Goal: Task Accomplishment & Management: Manage account settings

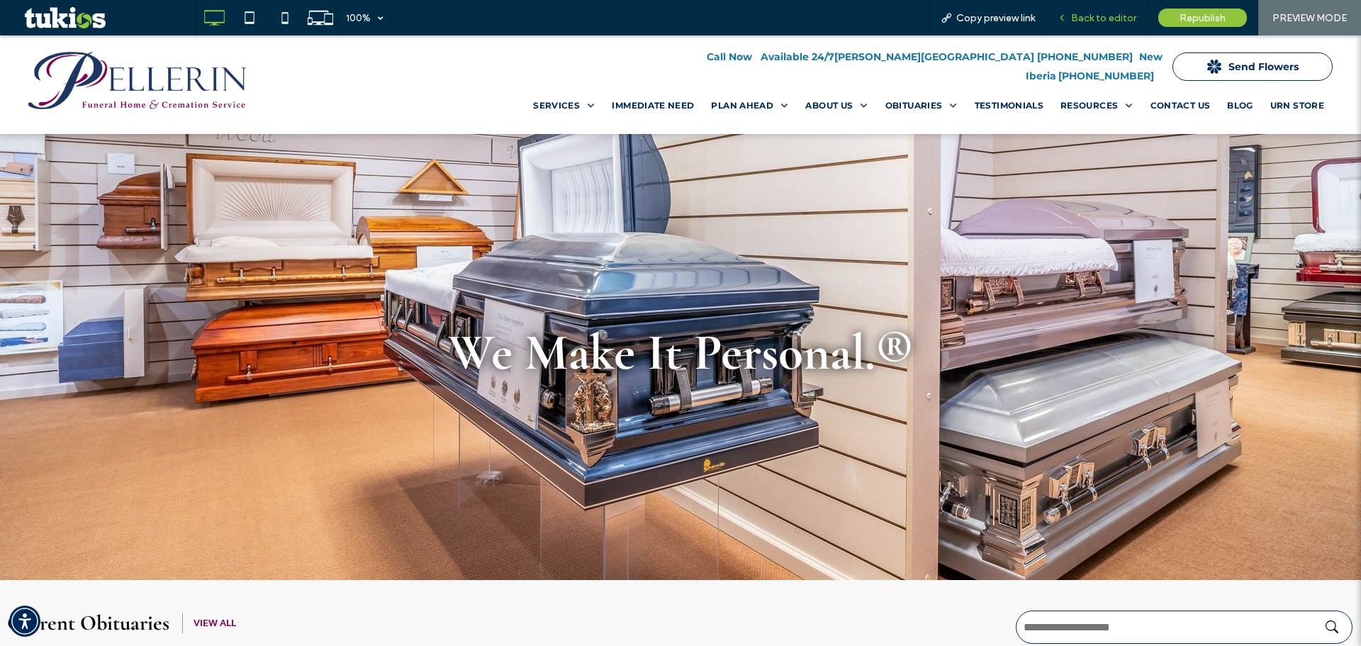
click at [1107, 14] on span "Back to editor" at bounding box center [1103, 18] width 65 height 12
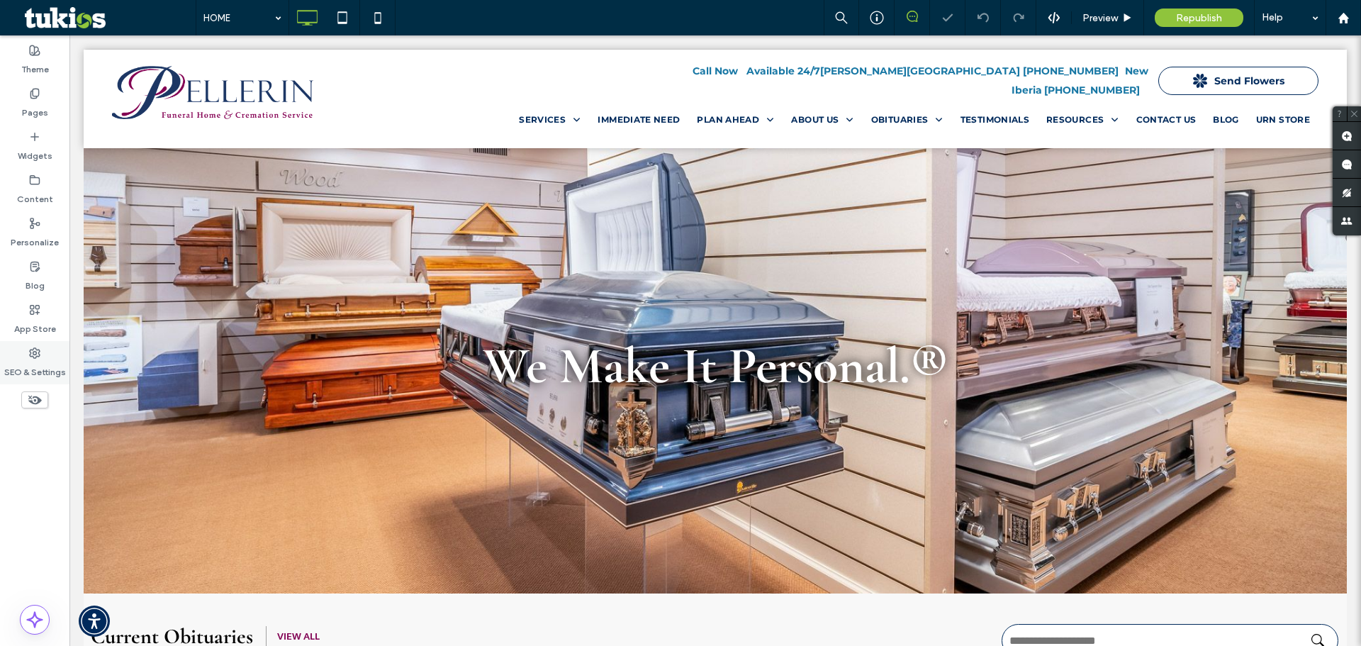
click at [50, 346] on div "SEO & Settings" at bounding box center [34, 362] width 69 height 43
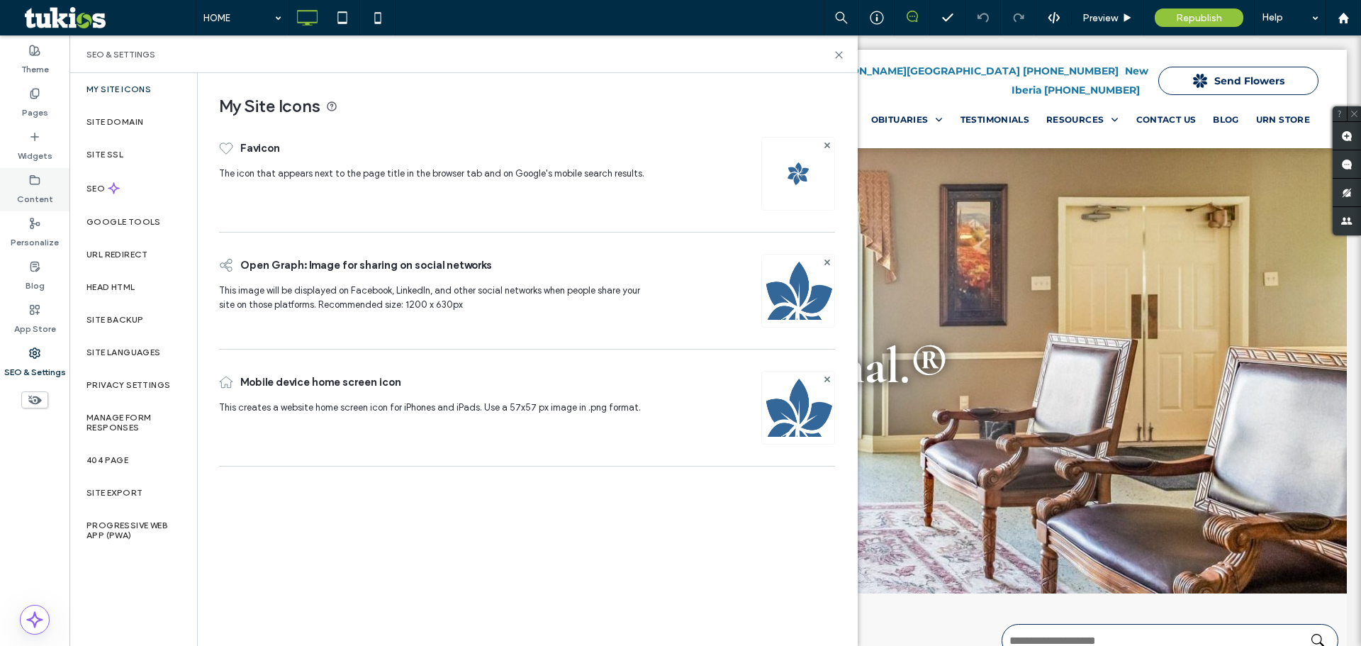
click at [47, 197] on label "Content" at bounding box center [35, 196] width 36 height 20
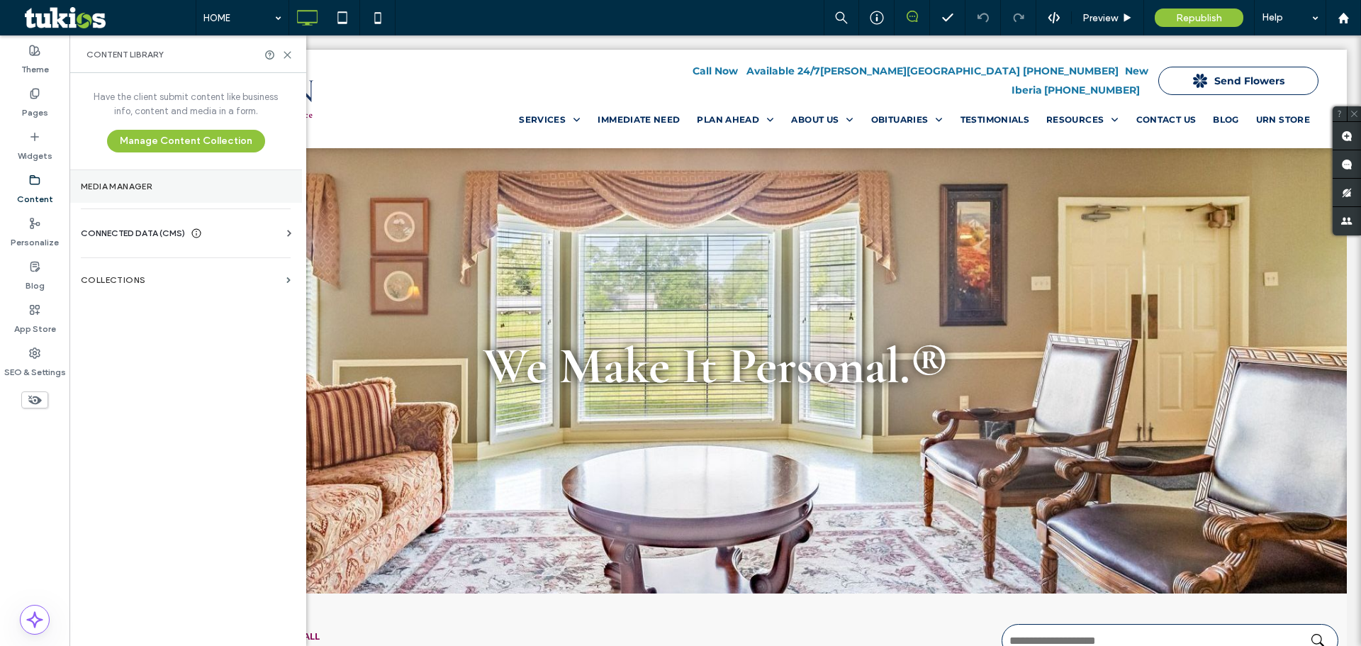
click at [162, 185] on label "Media Manager" at bounding box center [186, 187] width 210 height 10
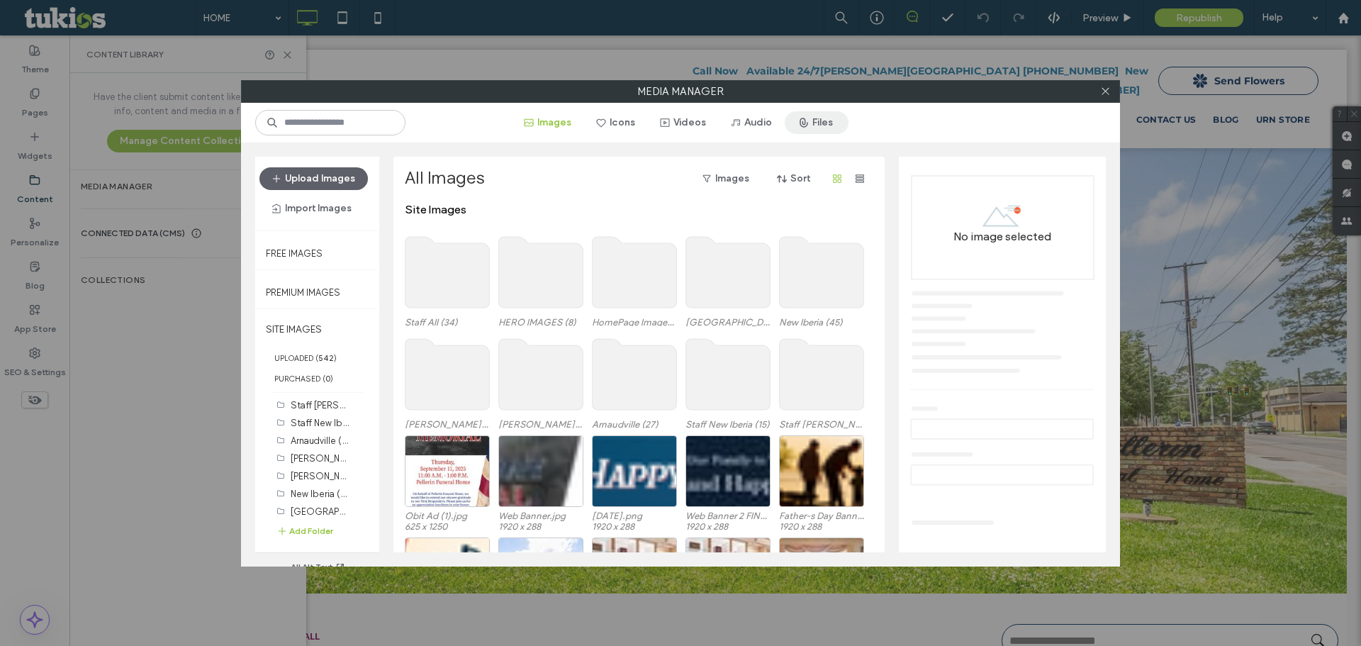
click at [828, 118] on button "Files" at bounding box center [817, 122] width 64 height 23
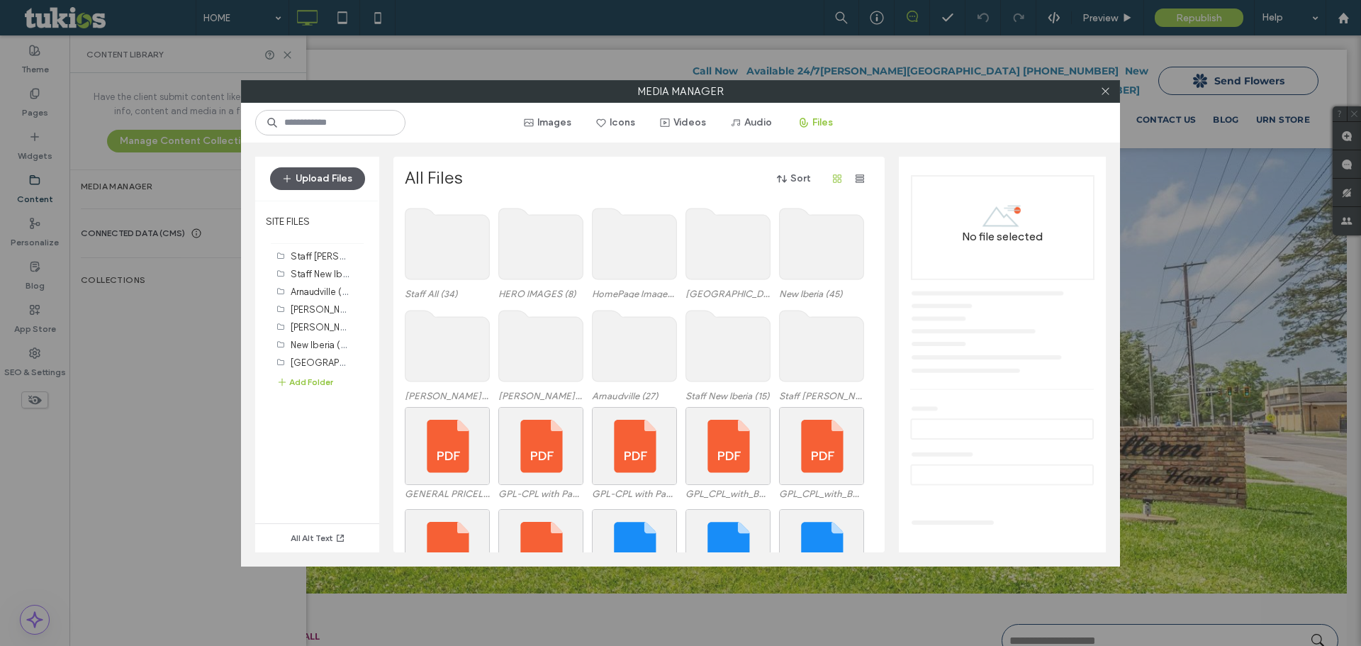
click at [309, 179] on button "Upload Files" at bounding box center [317, 178] width 95 height 23
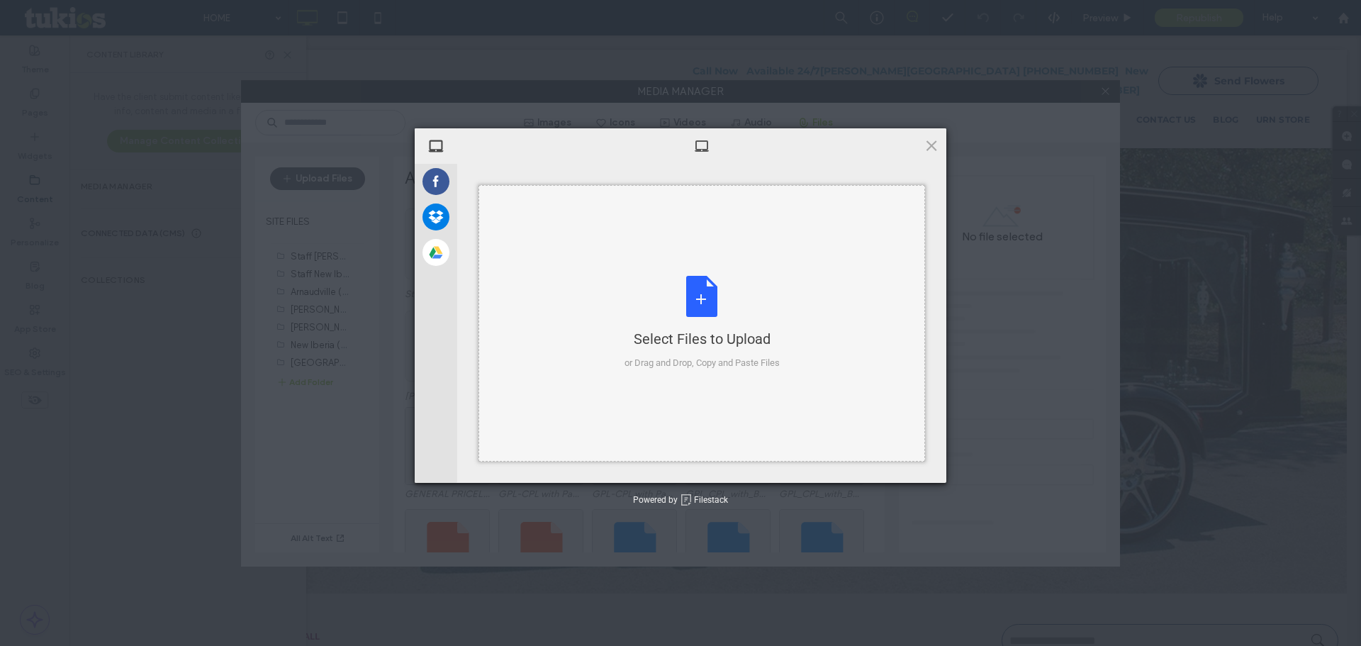
click at [644, 267] on div "Select Files to Upload or Drag and Drop, Copy and Paste Files" at bounding box center [702, 323] width 447 height 277
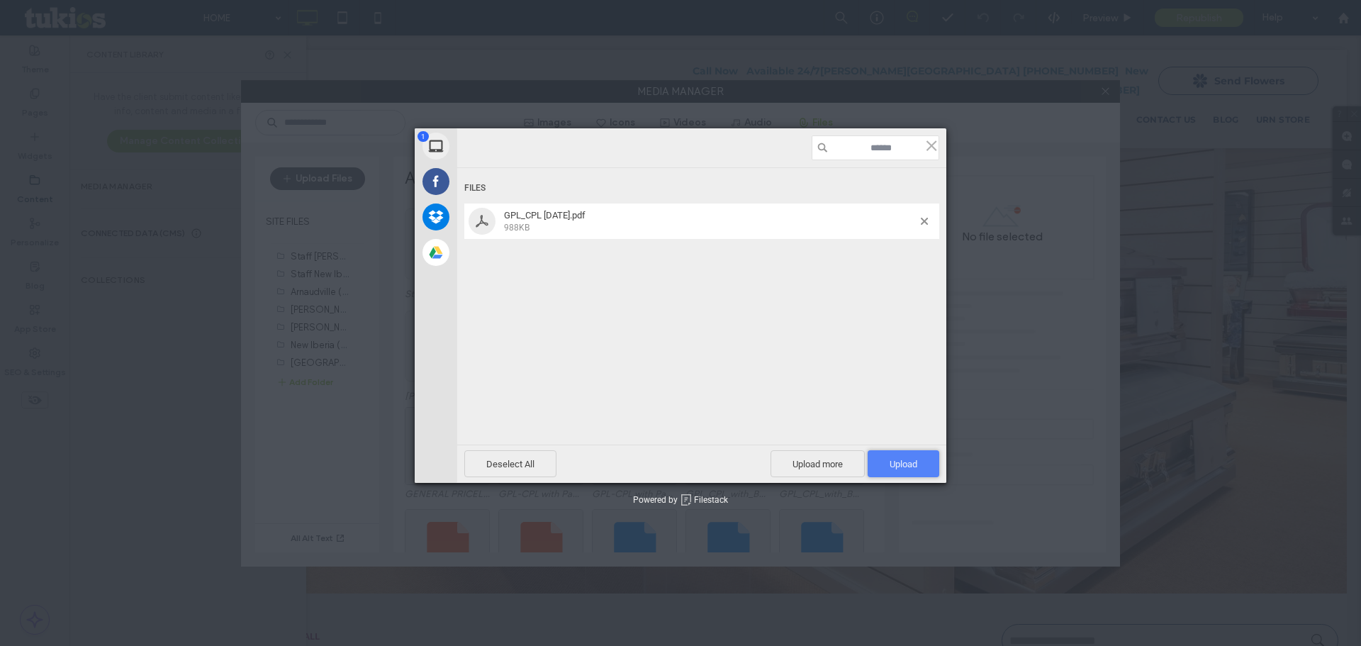
click at [912, 468] on span "Upload 1" at bounding box center [904, 464] width 28 height 11
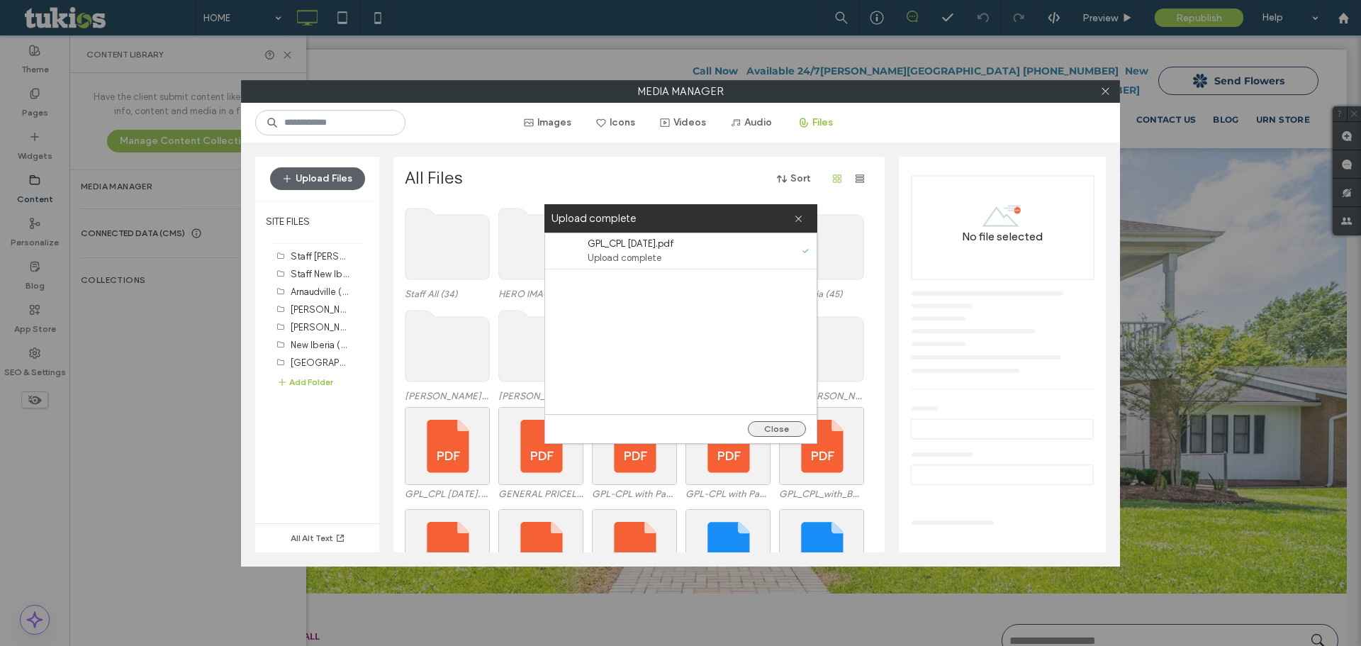
click at [783, 430] on button "Close" at bounding box center [777, 429] width 58 height 16
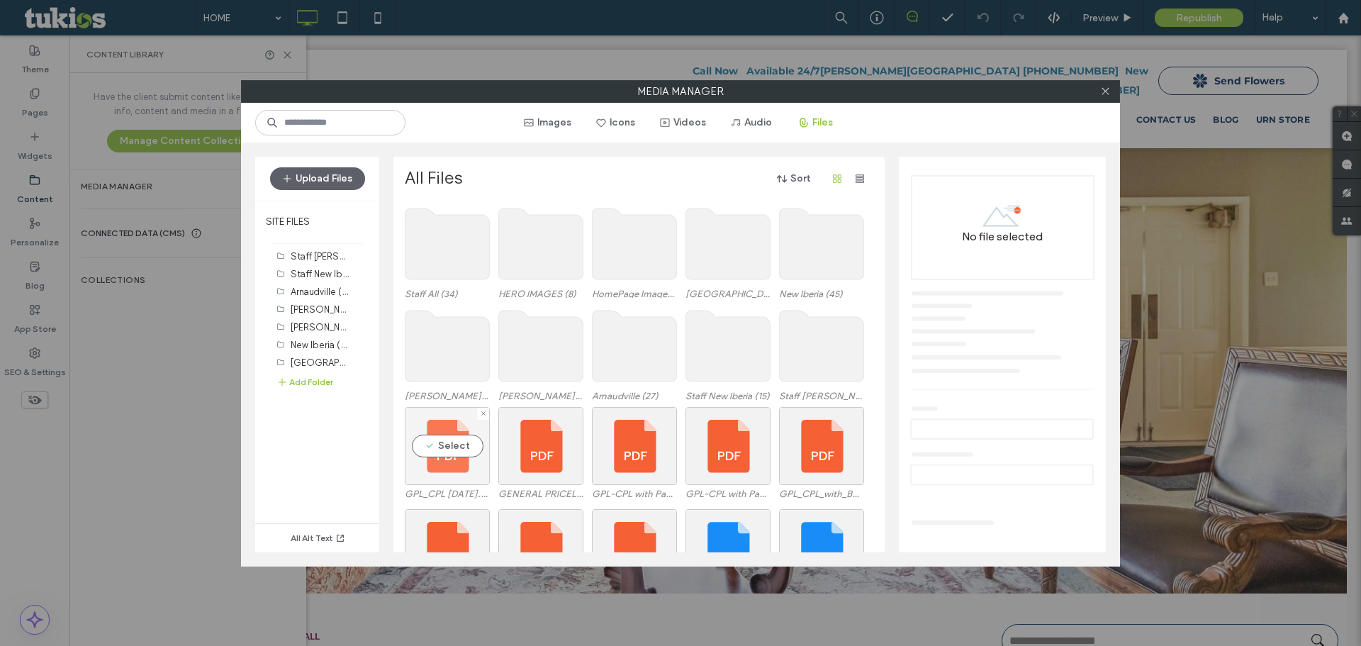
click at [459, 448] on div "Select" at bounding box center [447, 446] width 85 height 78
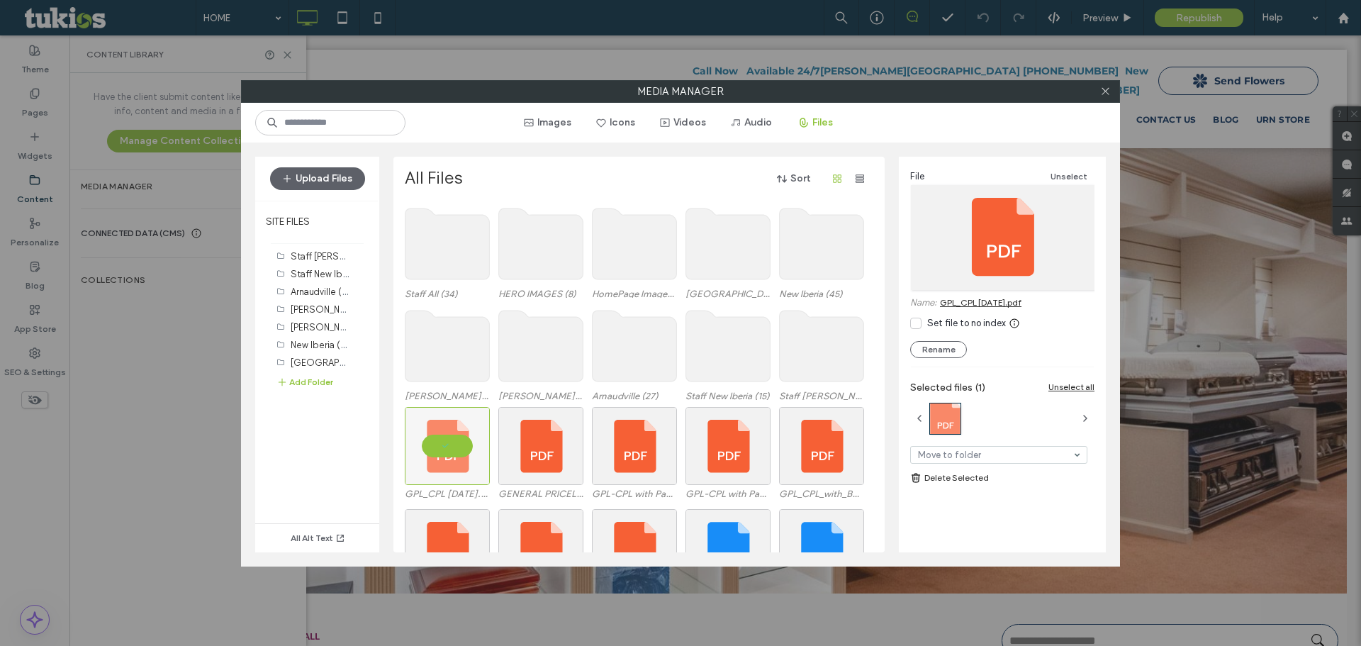
click at [985, 303] on link "GPL_CPL [DATE].pdf" at bounding box center [981, 302] width 82 height 11
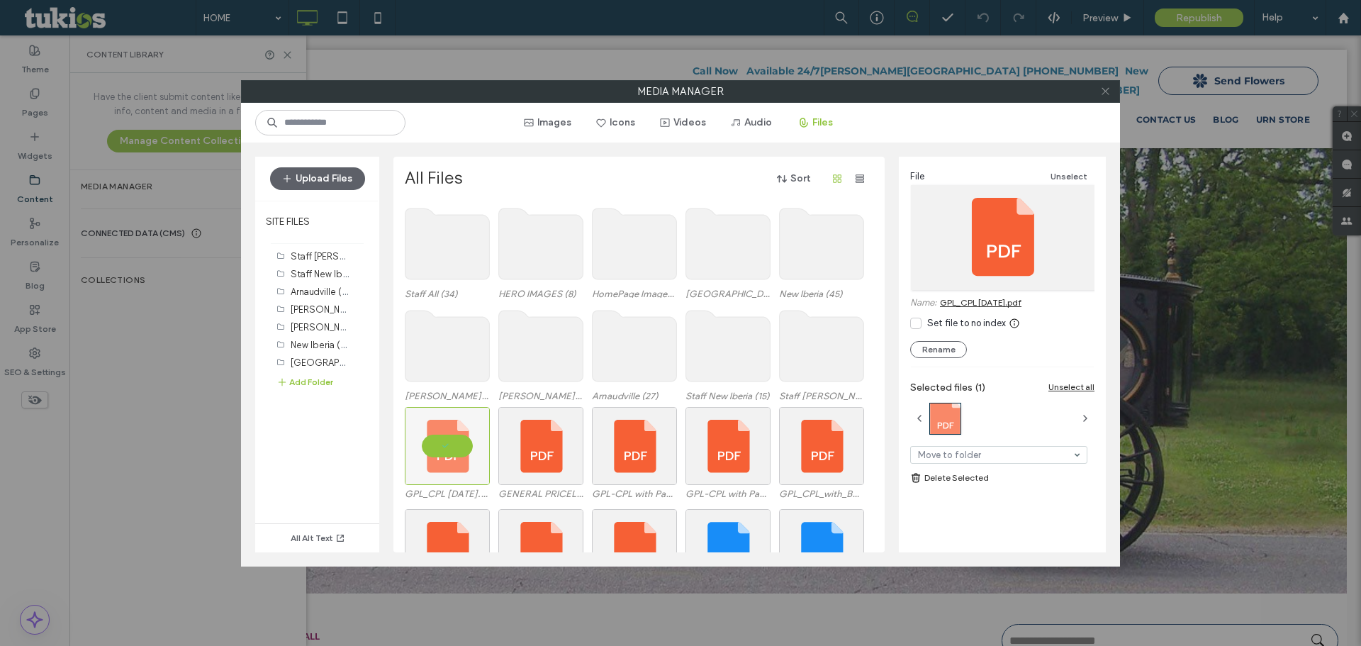
click at [1107, 88] on icon at bounding box center [1105, 91] width 11 height 11
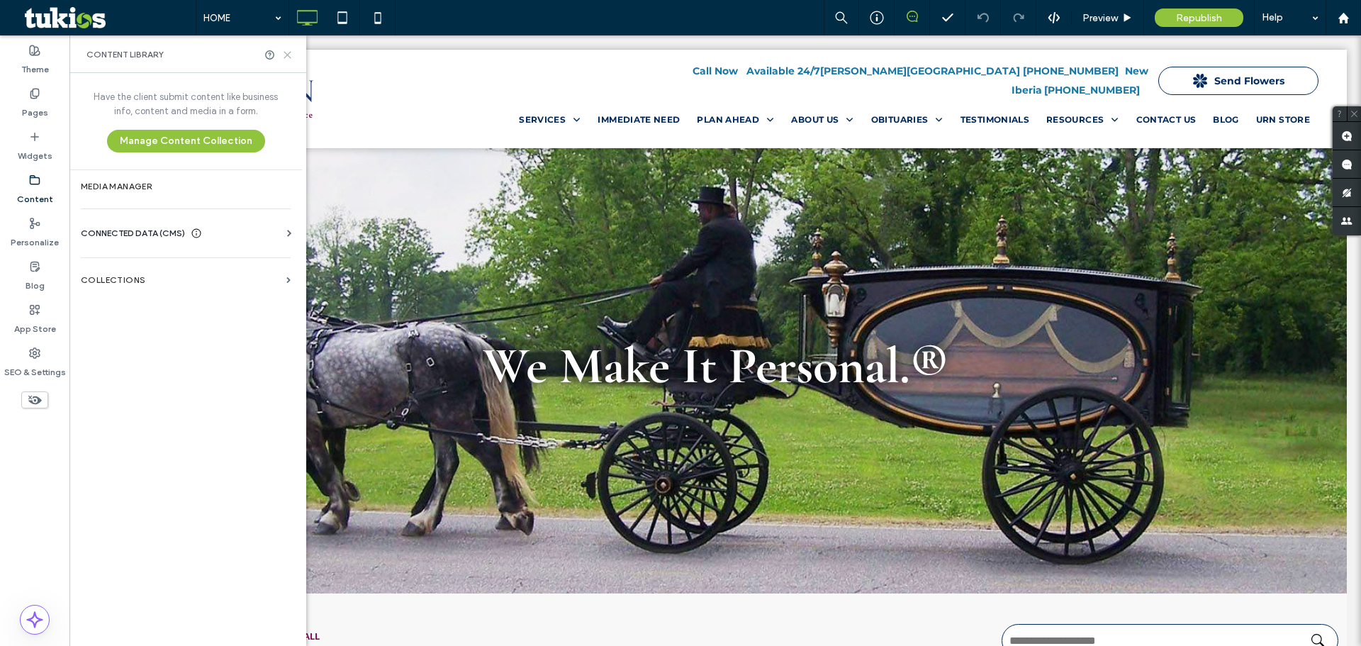
click at [286, 54] on use at bounding box center [287, 55] width 6 height 6
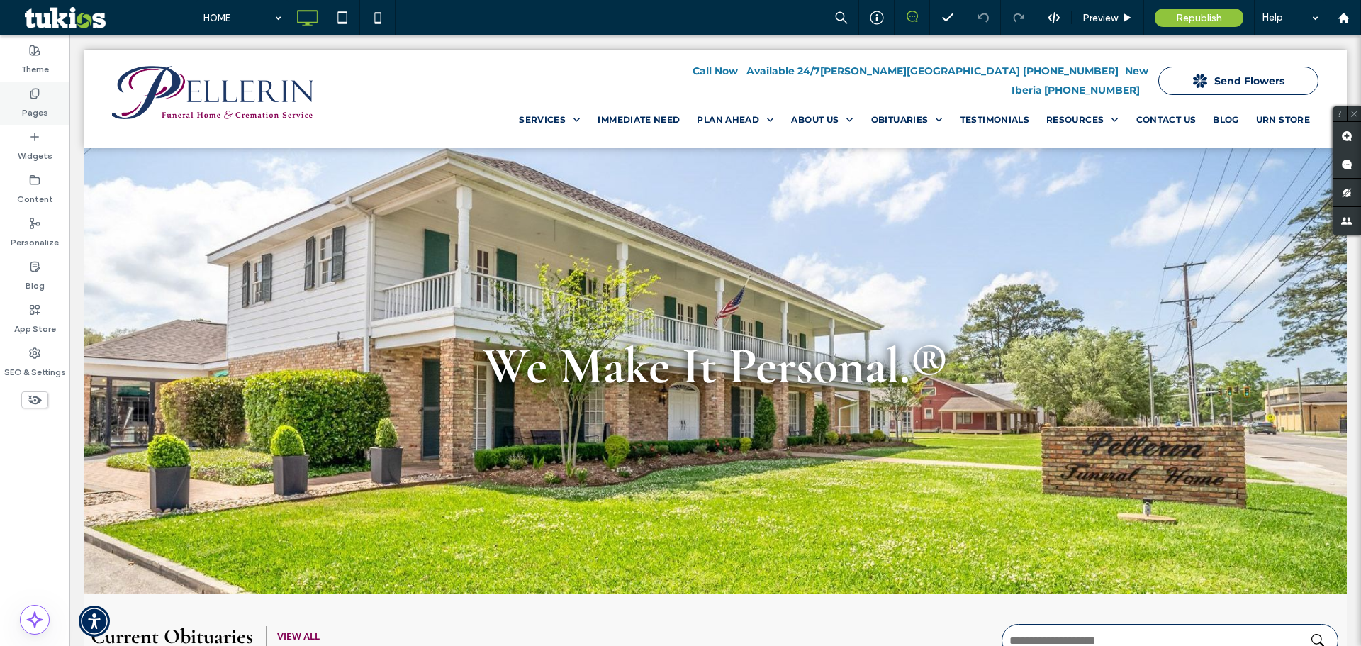
click at [33, 98] on use at bounding box center [34, 93] width 8 height 9
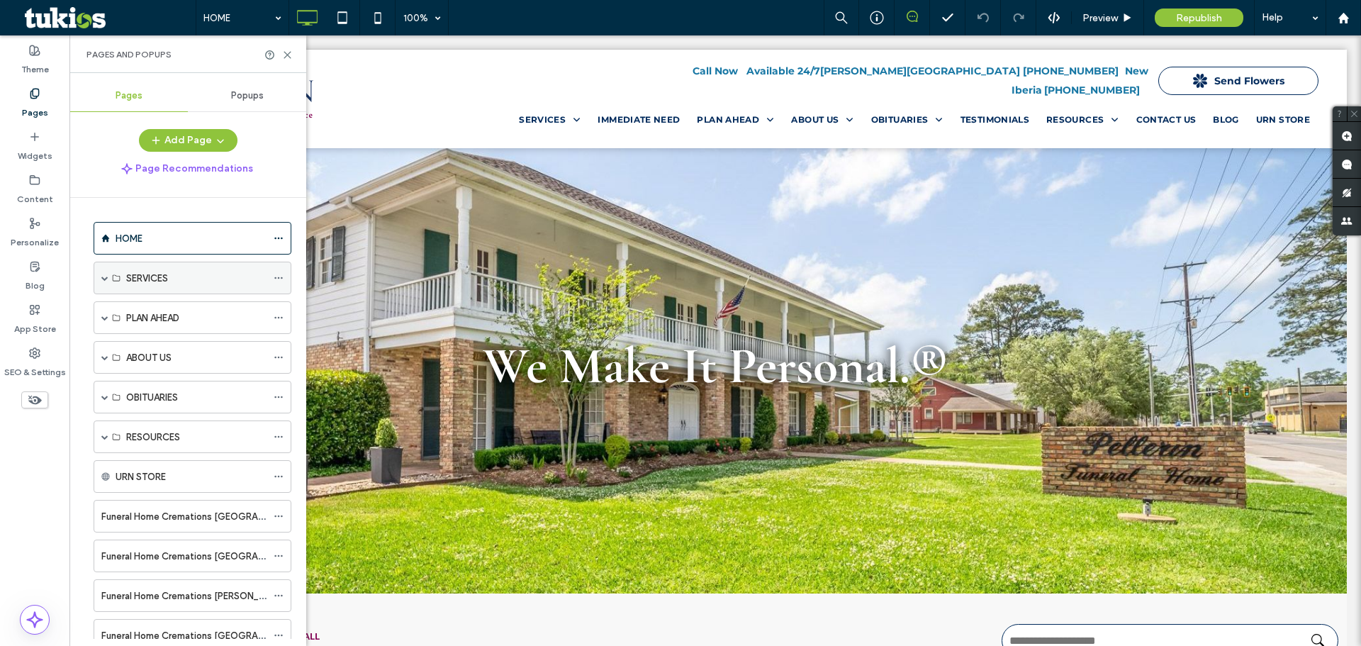
click at [103, 278] on span at bounding box center [104, 277] width 7 height 7
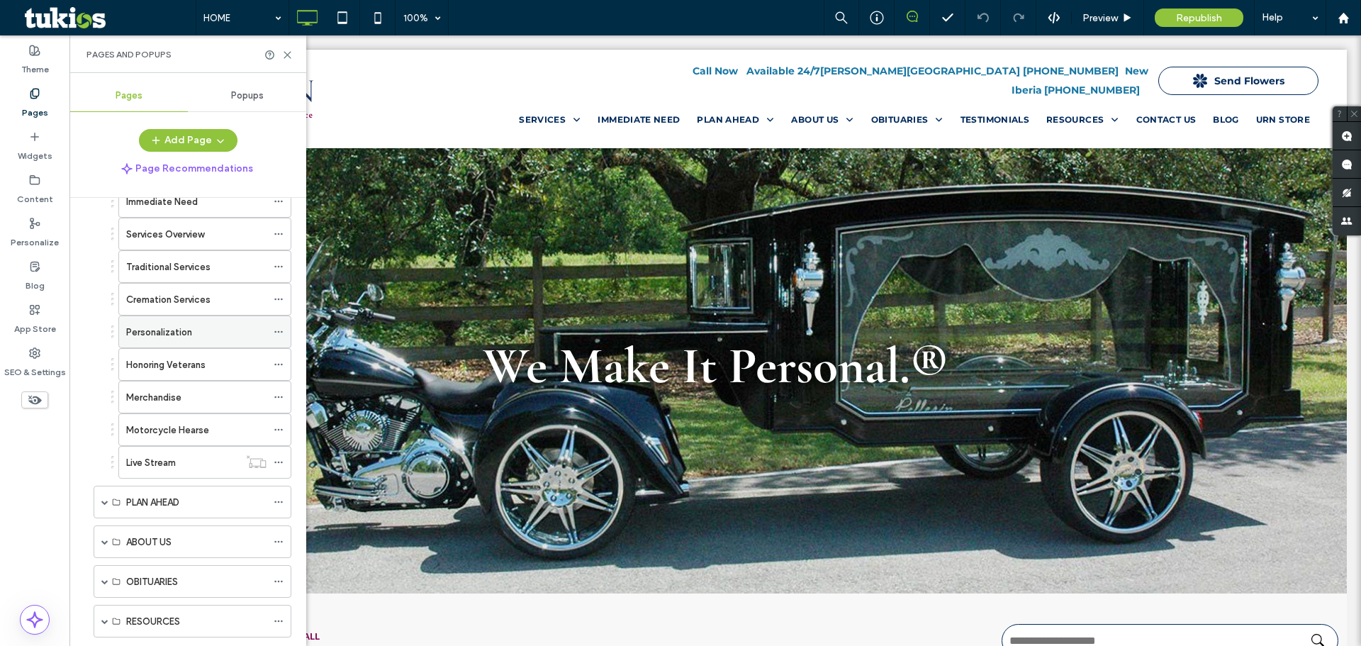
scroll to position [71, 0]
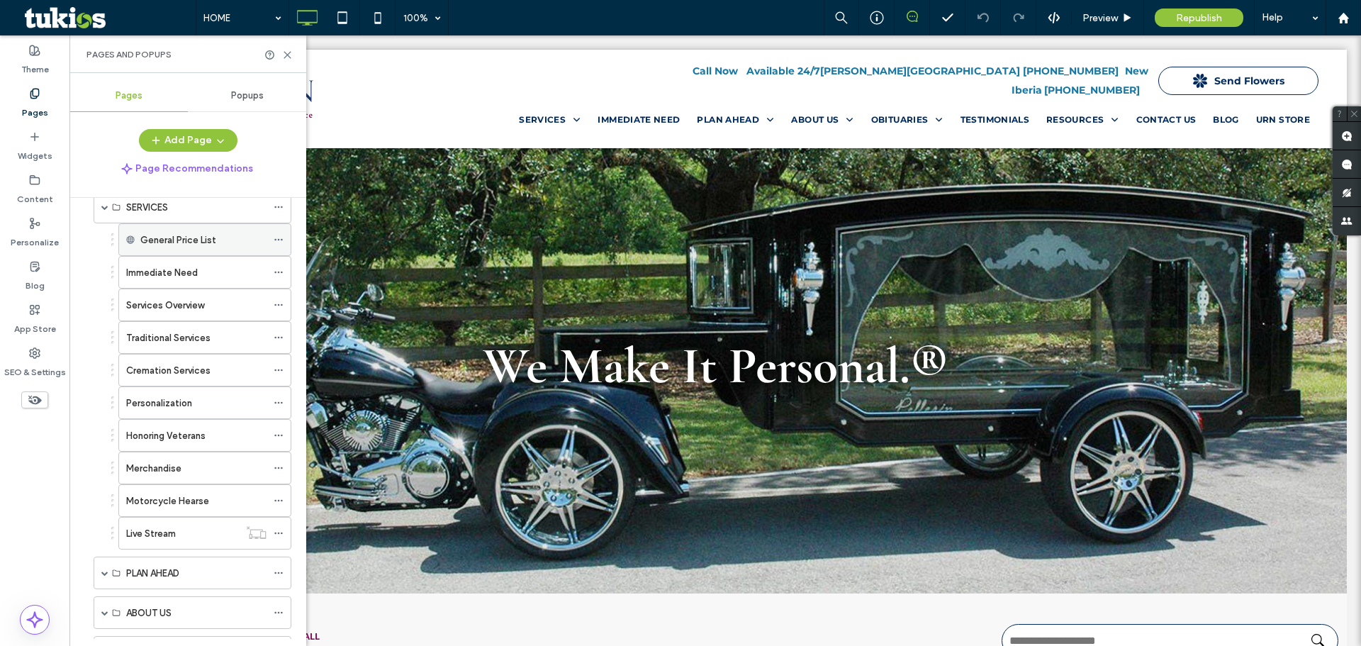
click at [189, 241] on label "General Price List" at bounding box center [178, 240] width 76 height 25
click at [281, 238] on icon at bounding box center [279, 240] width 10 height 10
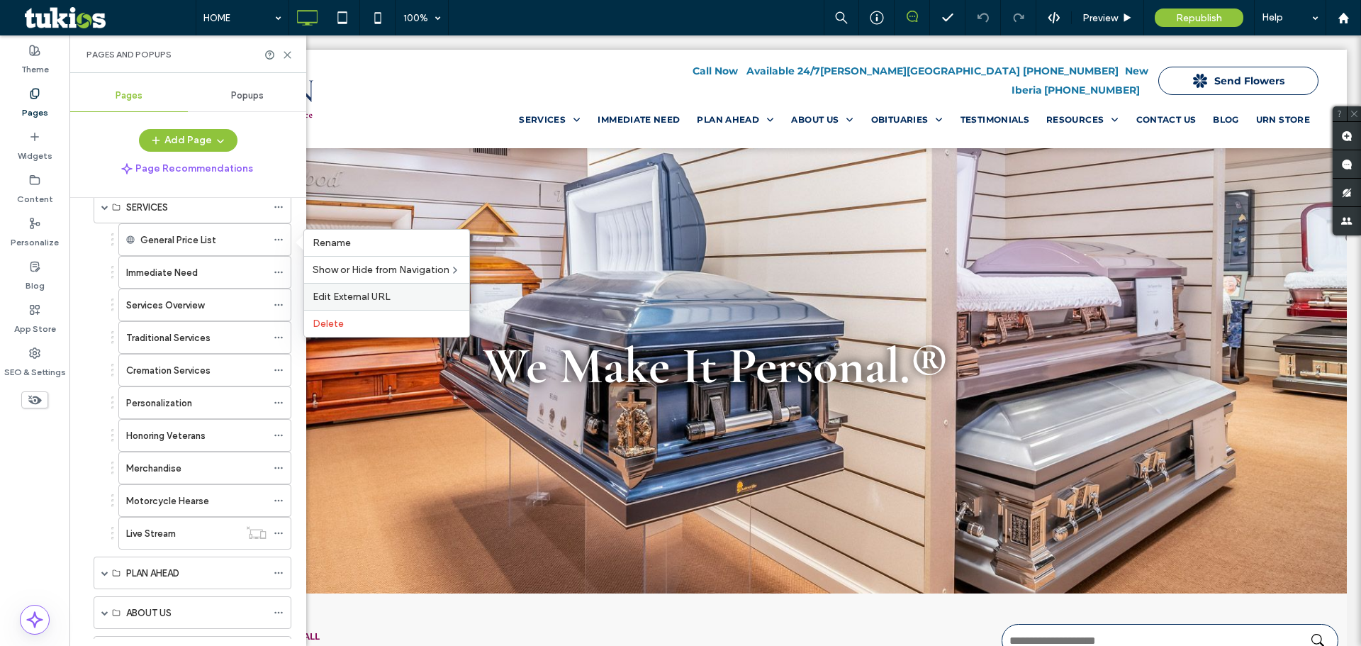
click at [369, 296] on span "Edit External URL" at bounding box center [352, 297] width 78 height 12
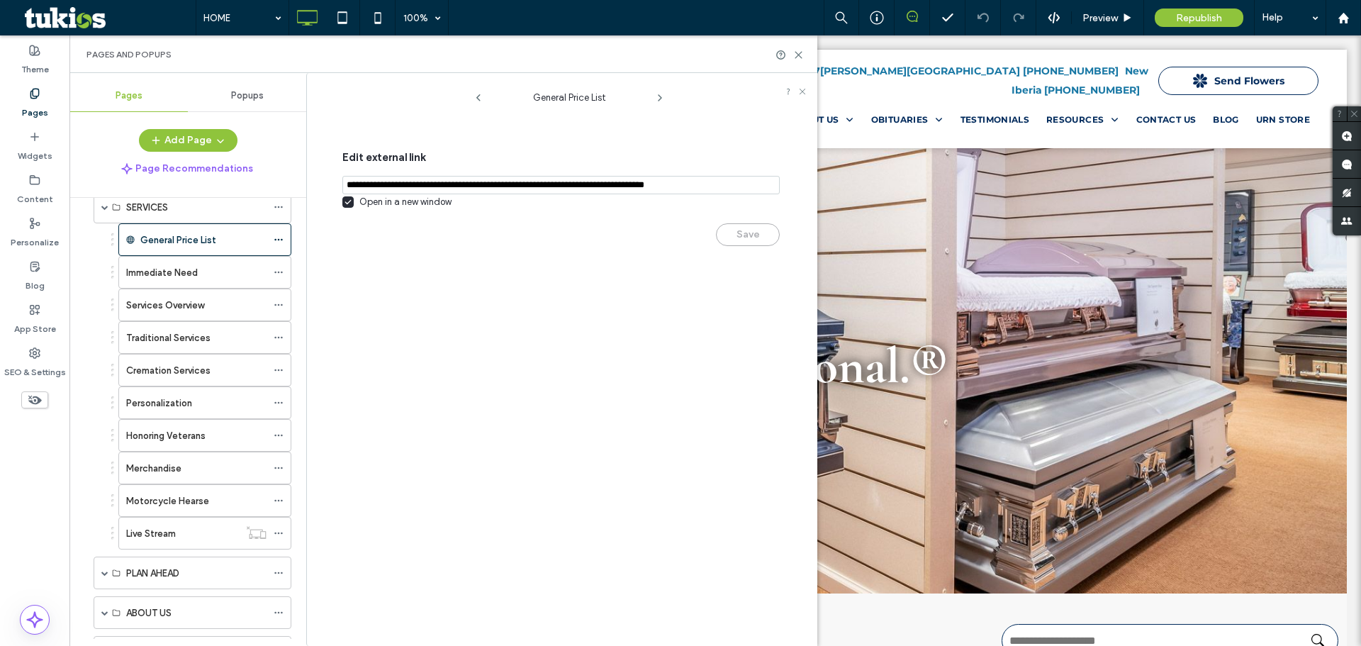
click at [430, 179] on input "notEmpty,url" at bounding box center [561, 185] width 438 height 18
paste input "**********"
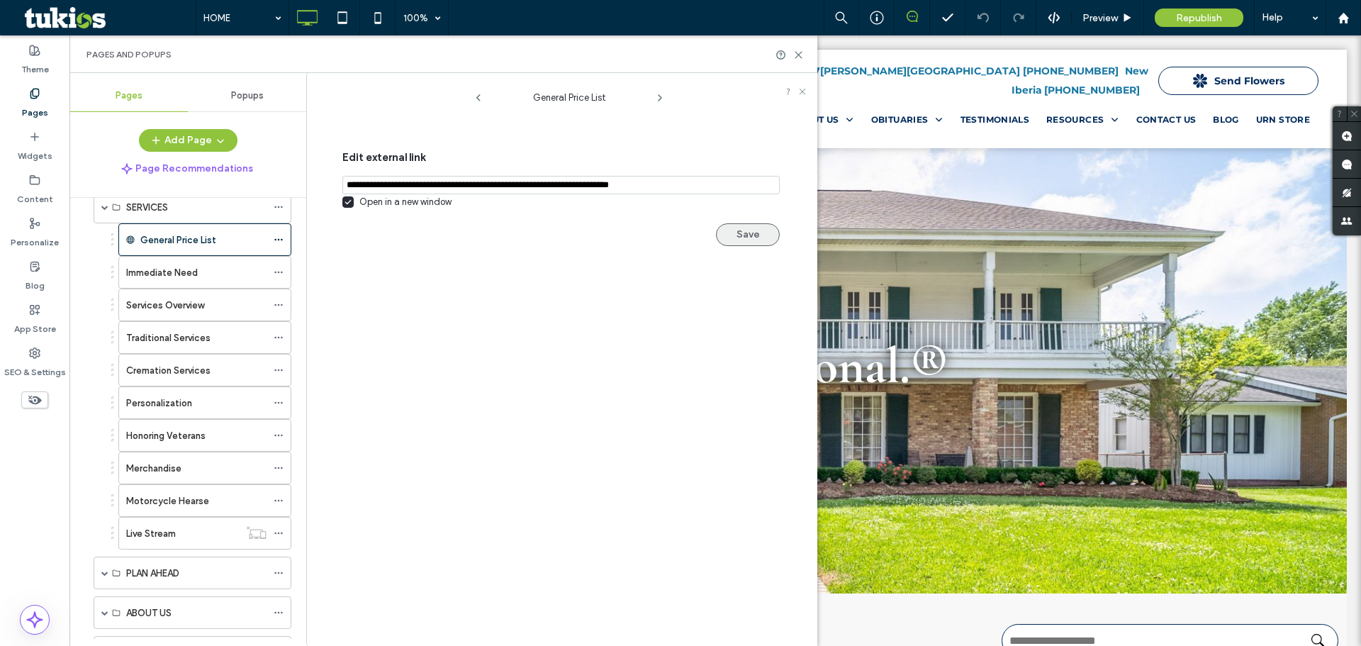
type input "**********"
click at [750, 238] on button "Save" at bounding box center [748, 234] width 64 height 23
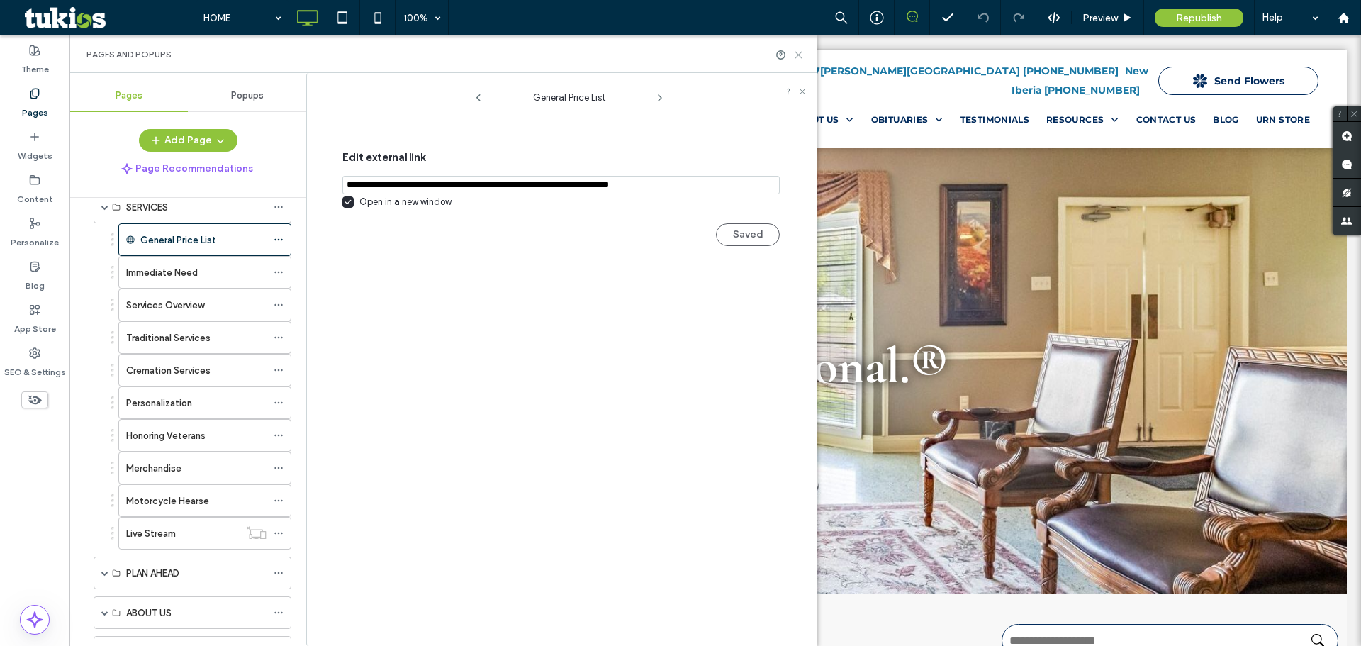
click at [796, 55] on icon at bounding box center [798, 55] width 11 height 11
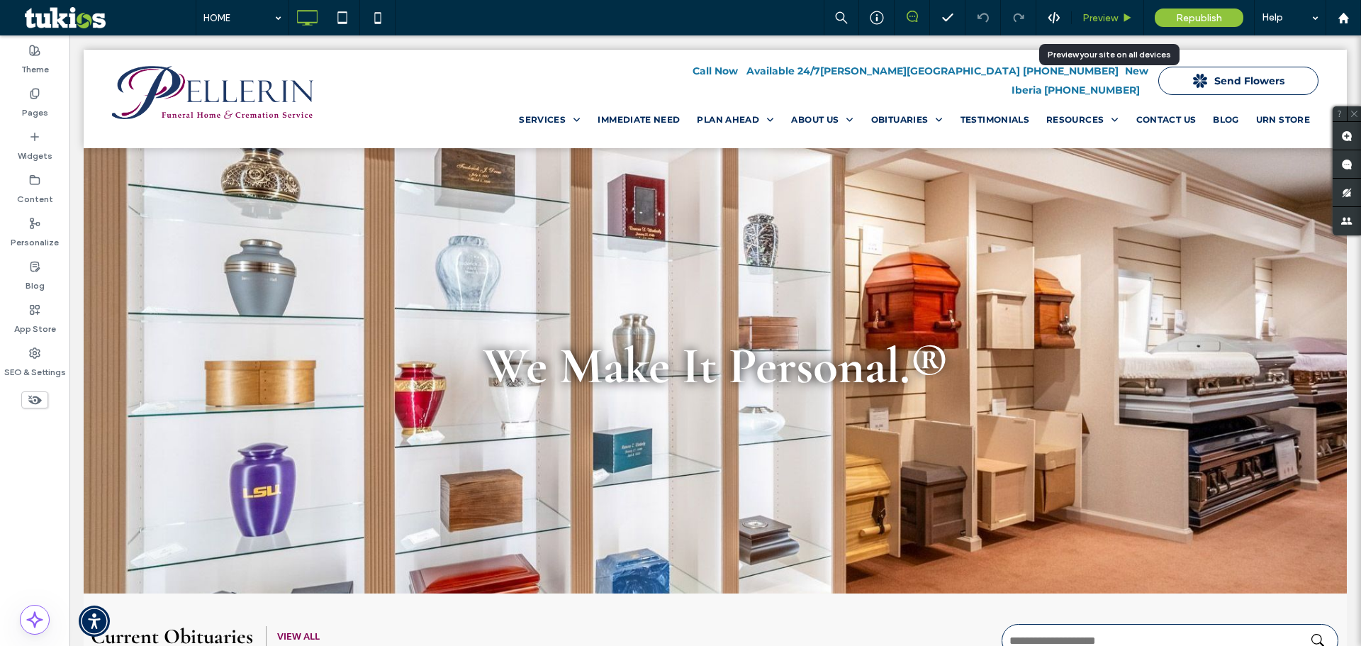
drag, startPoint x: 1126, startPoint y: 16, endPoint x: 690, endPoint y: 50, distance: 437.5
click at [1126, 16] on use at bounding box center [1128, 17] width 7 height 8
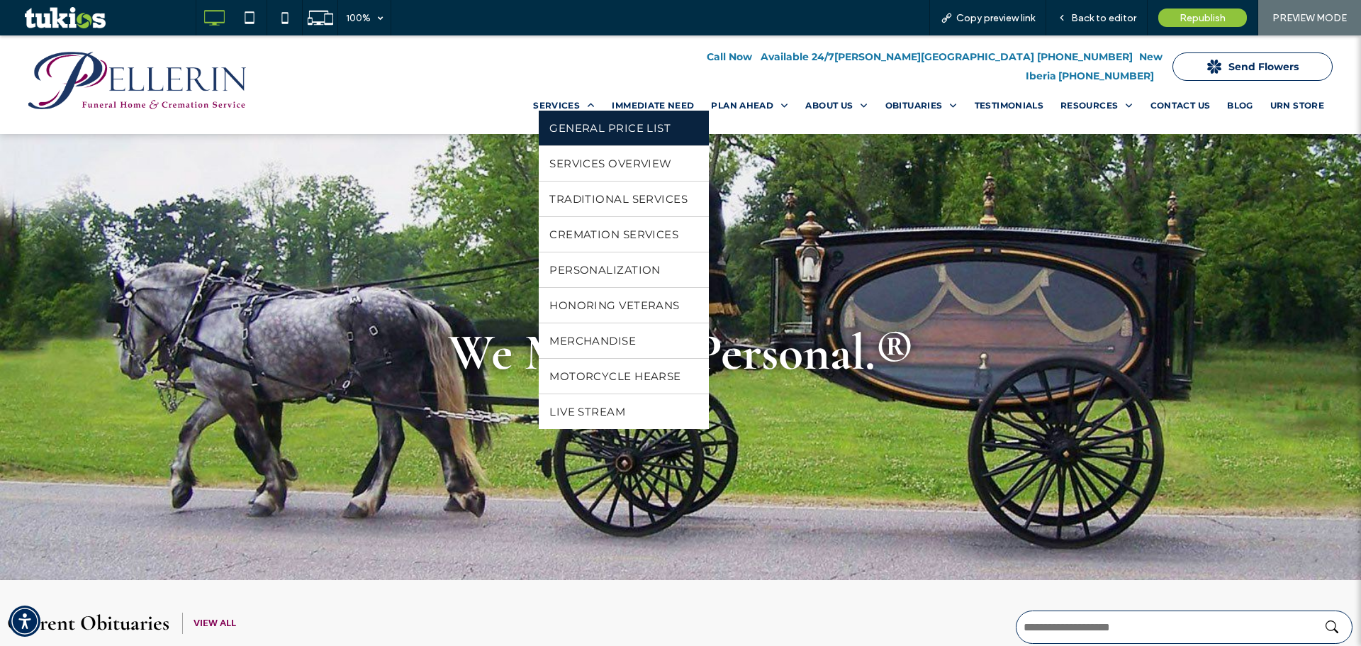
click at [566, 121] on span "General Price List" at bounding box center [610, 127] width 121 height 13
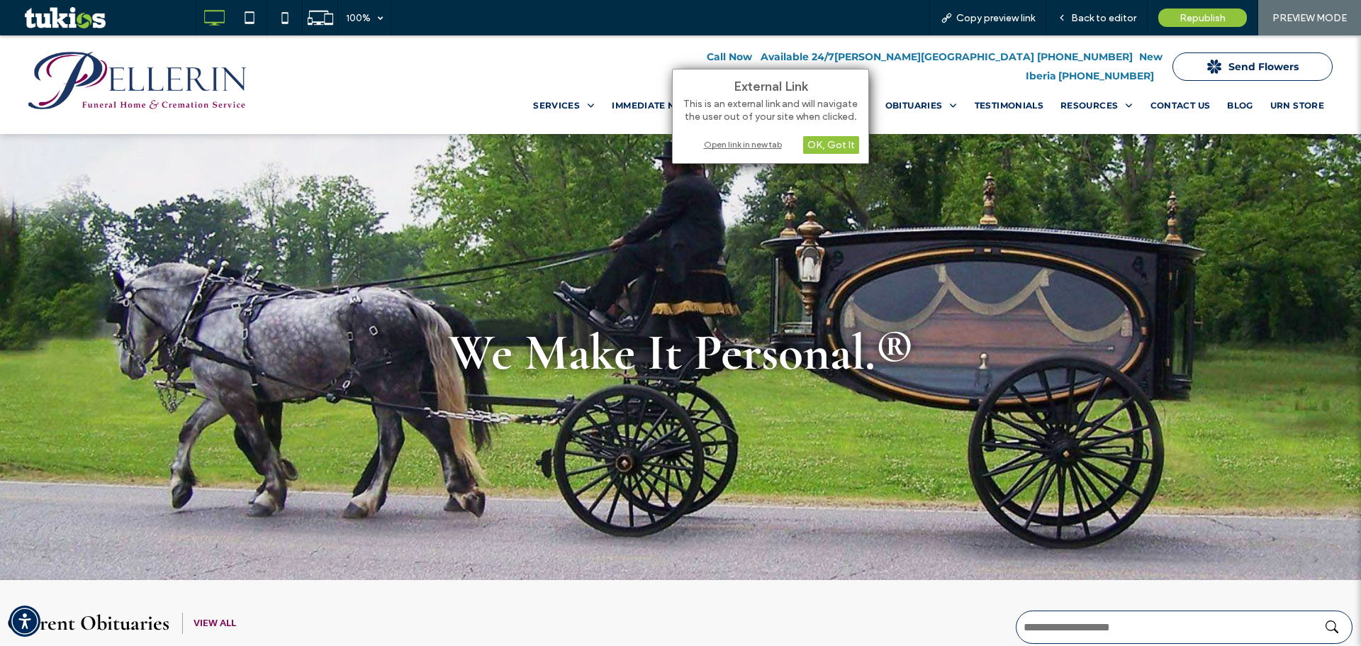
click at [737, 143] on div "Open link in new tab" at bounding box center [770, 144] width 177 height 15
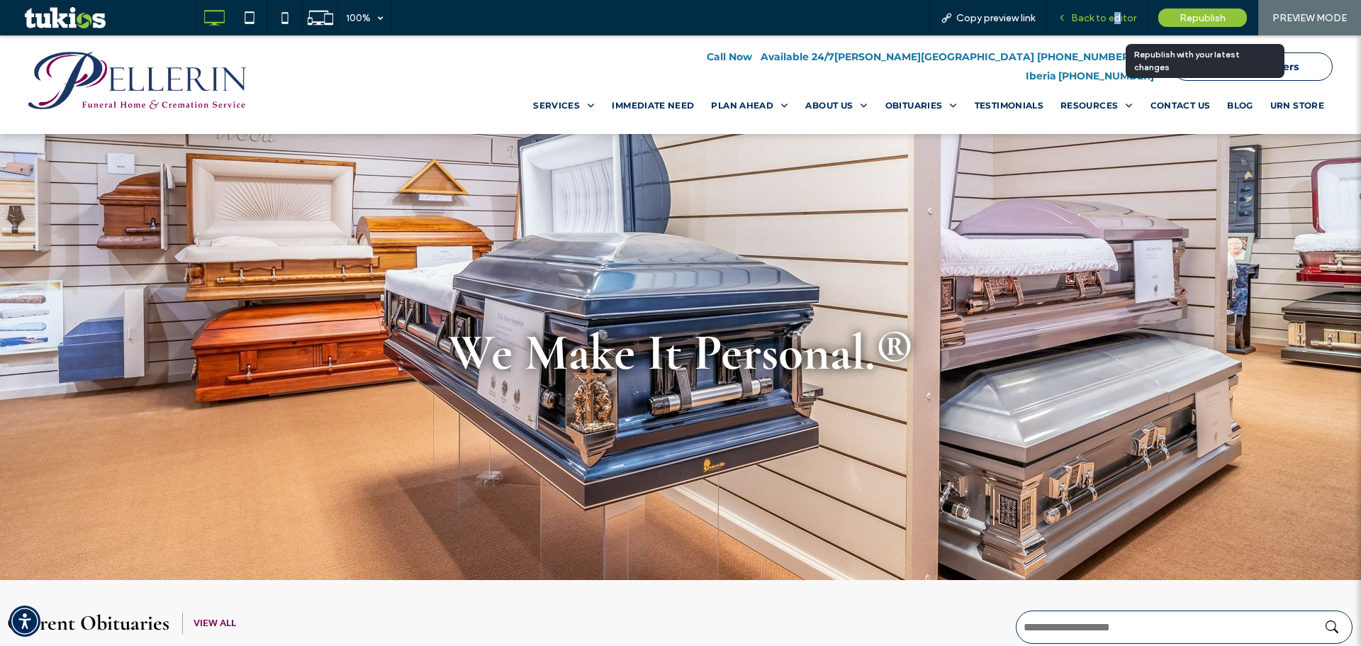
drag, startPoint x: 1119, startPoint y: 20, endPoint x: 366, endPoint y: 272, distance: 794.0
click at [1118, 20] on span "Back to editor" at bounding box center [1103, 18] width 65 height 12
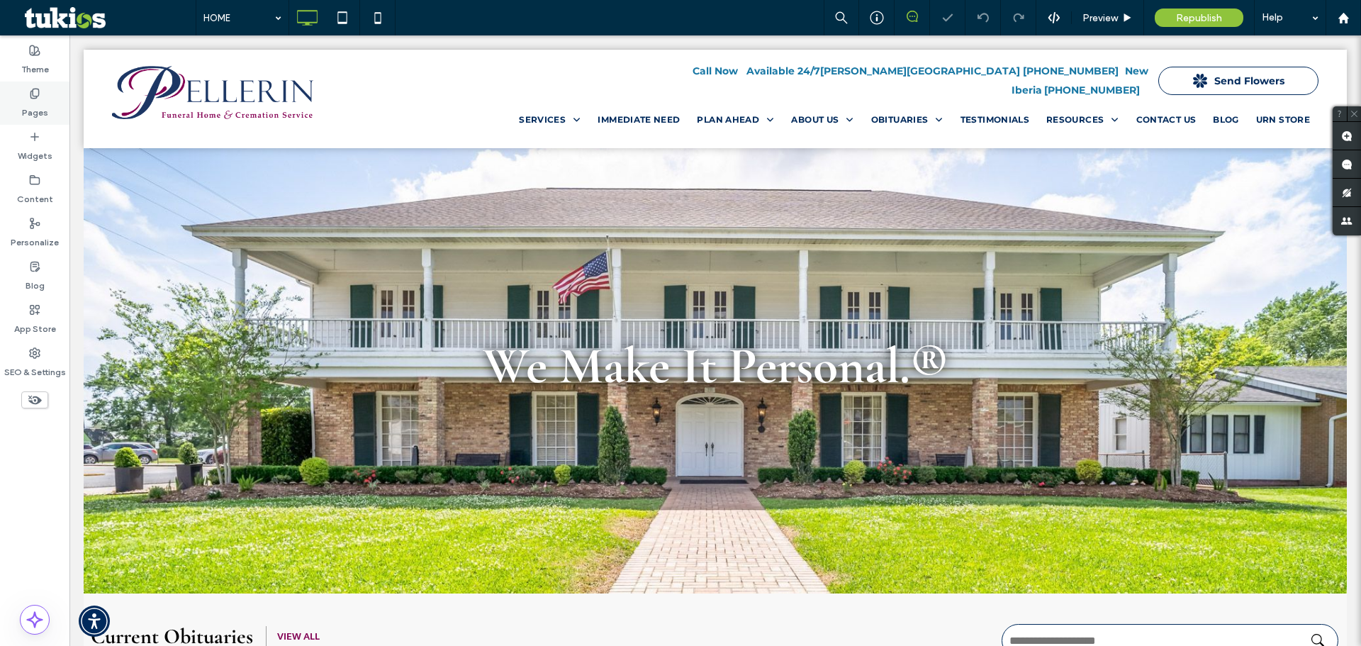
click at [44, 105] on label "Pages" at bounding box center [35, 109] width 26 height 20
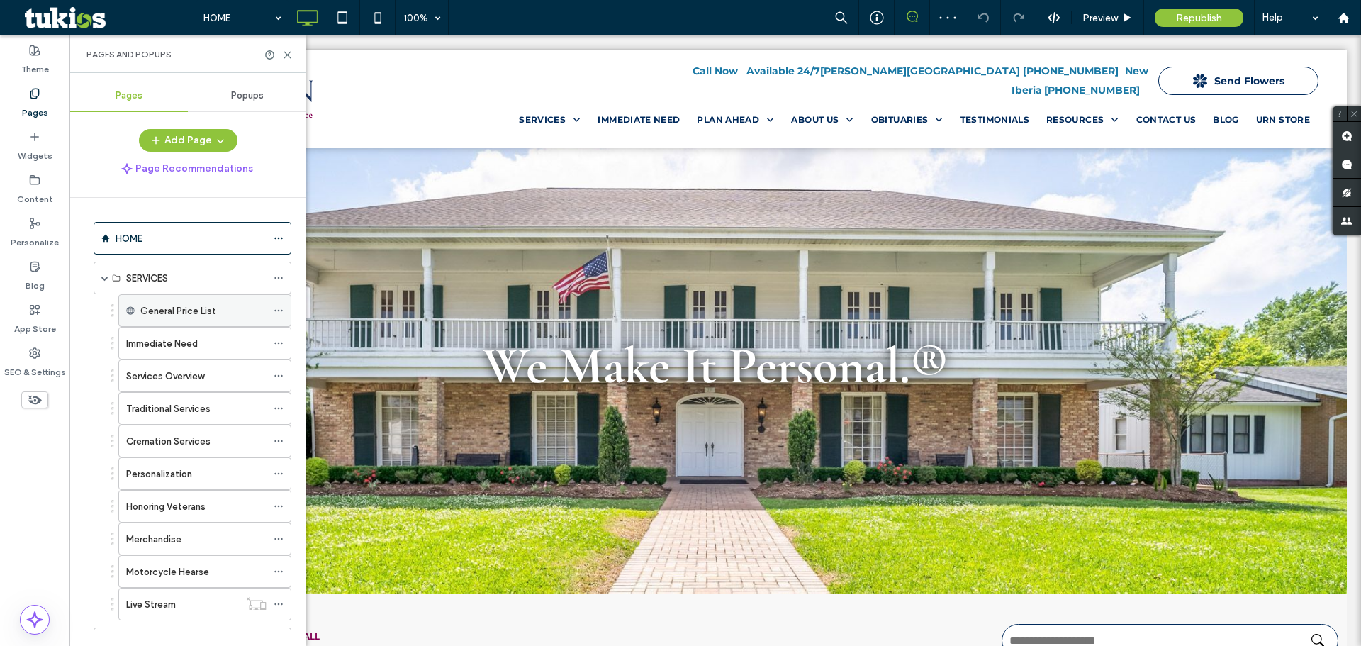
click at [277, 308] on icon at bounding box center [279, 311] width 10 height 10
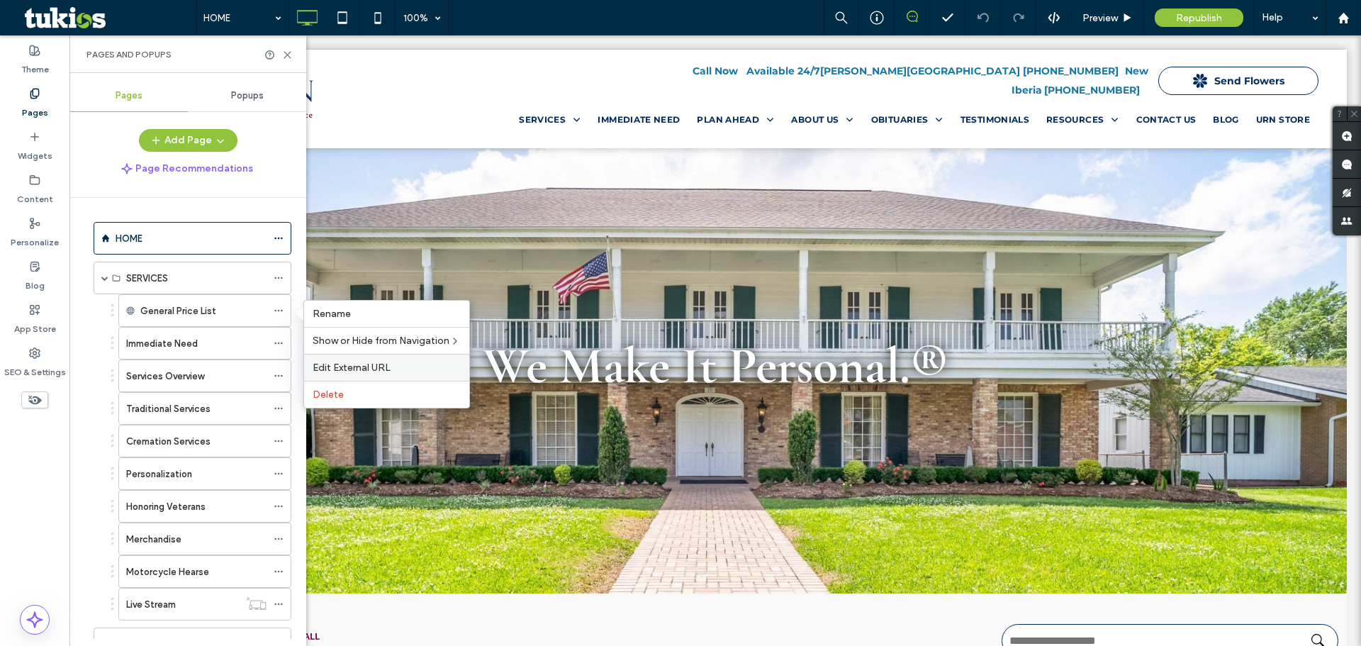
click at [348, 366] on span "Edit External URL" at bounding box center [352, 368] width 78 height 12
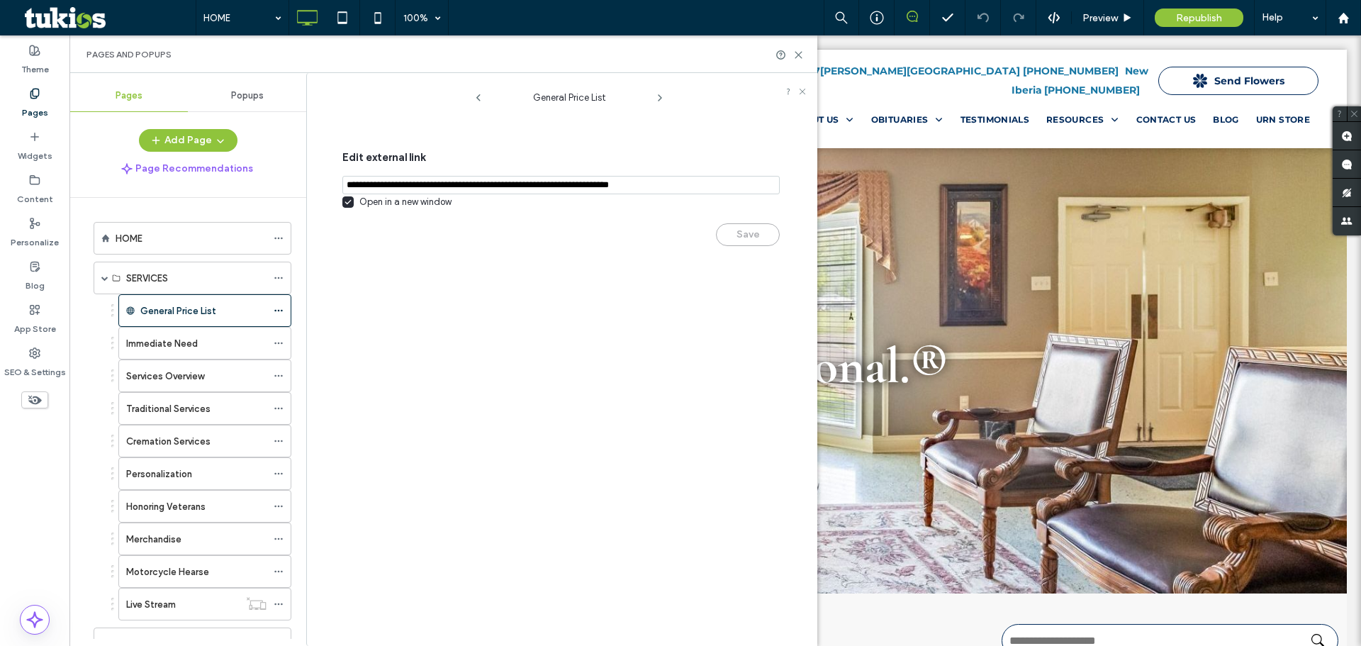
click at [753, 233] on div "Save" at bounding box center [561, 227] width 438 height 37
click at [479, 184] on input "notEmpty,url" at bounding box center [561, 185] width 438 height 18
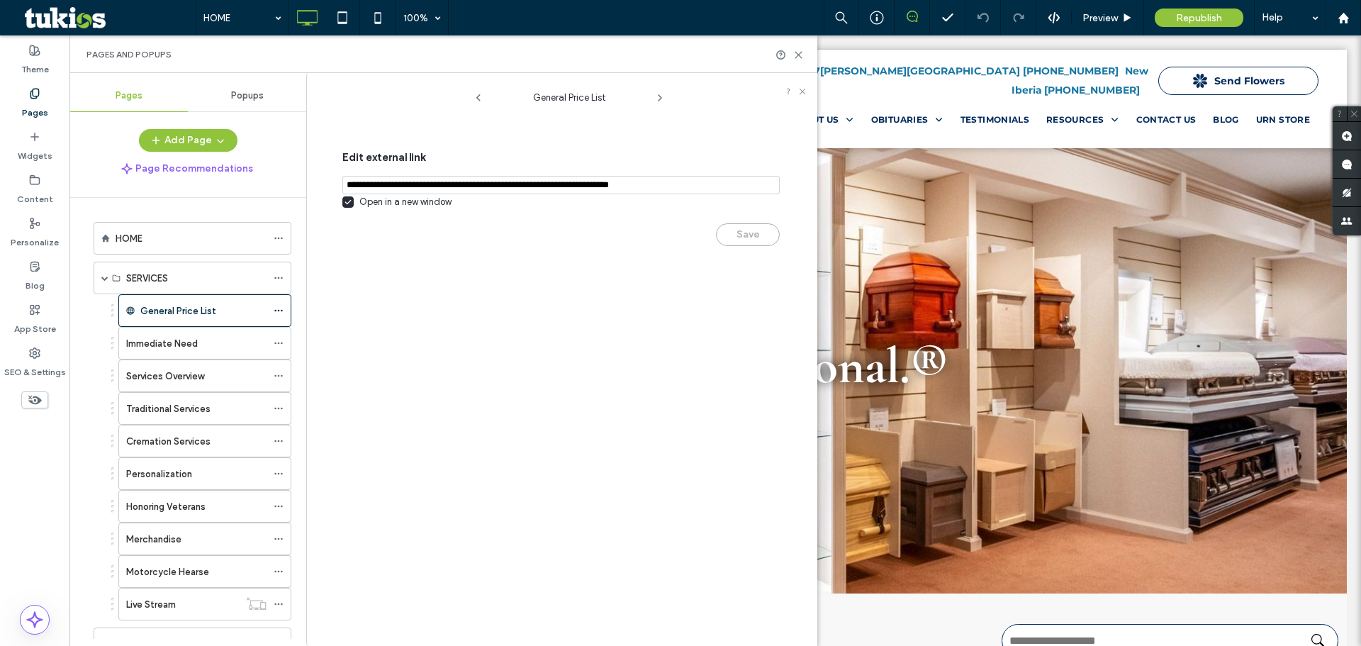
click at [736, 189] on input "notEmpty,url" at bounding box center [561, 185] width 438 height 18
drag, startPoint x: 530, startPoint y: 196, endPoint x: 336, endPoint y: 196, distance: 194.3
click at [336, 196] on div "Edit external link Open in a new window Save" at bounding box center [564, 184] width 486 height 153
click at [738, 233] on div "Save" at bounding box center [561, 227] width 438 height 37
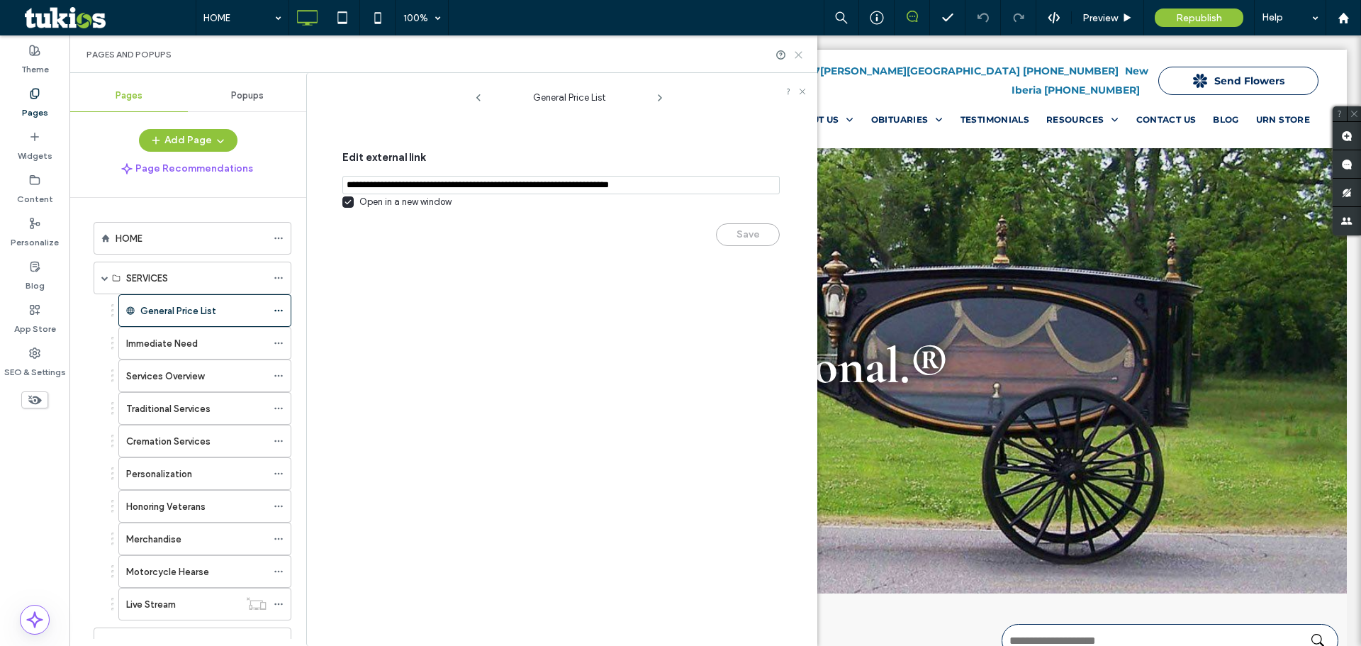
click at [798, 51] on icon at bounding box center [798, 55] width 11 height 11
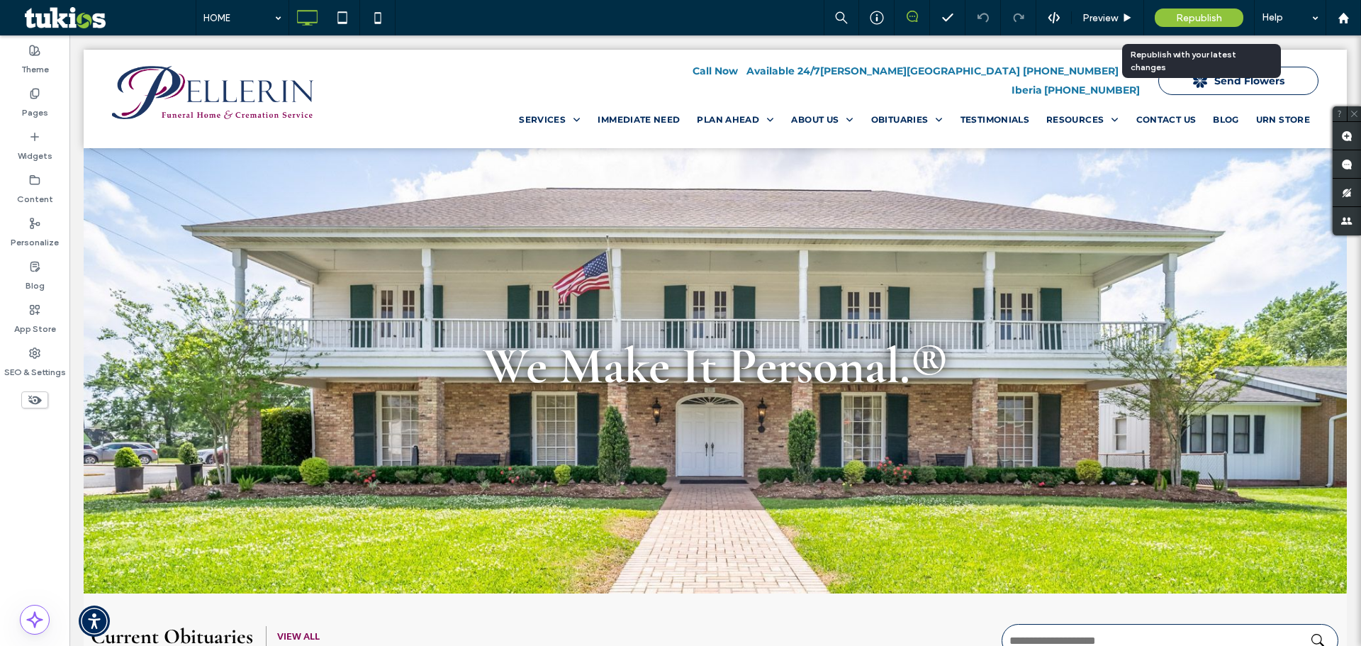
click at [1205, 18] on span "Republish" at bounding box center [1199, 18] width 46 height 12
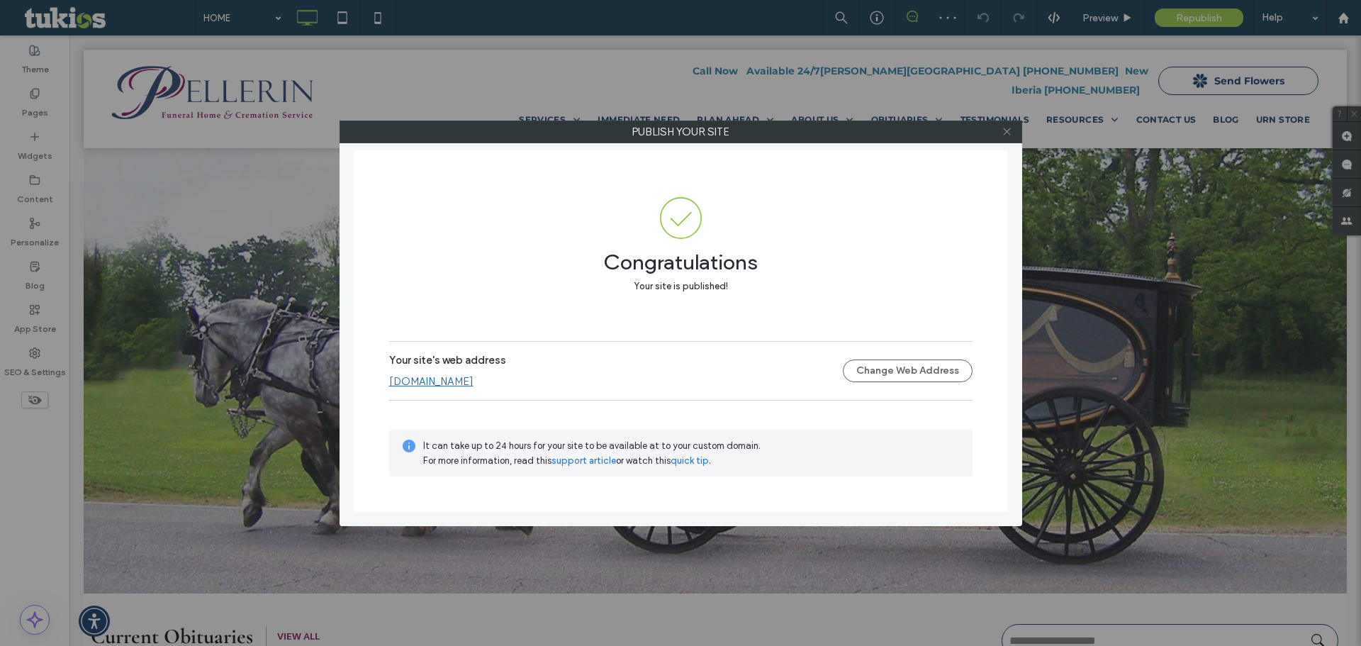
click at [998, 129] on div at bounding box center [1007, 131] width 21 height 21
click at [1004, 130] on icon at bounding box center [1007, 131] width 11 height 11
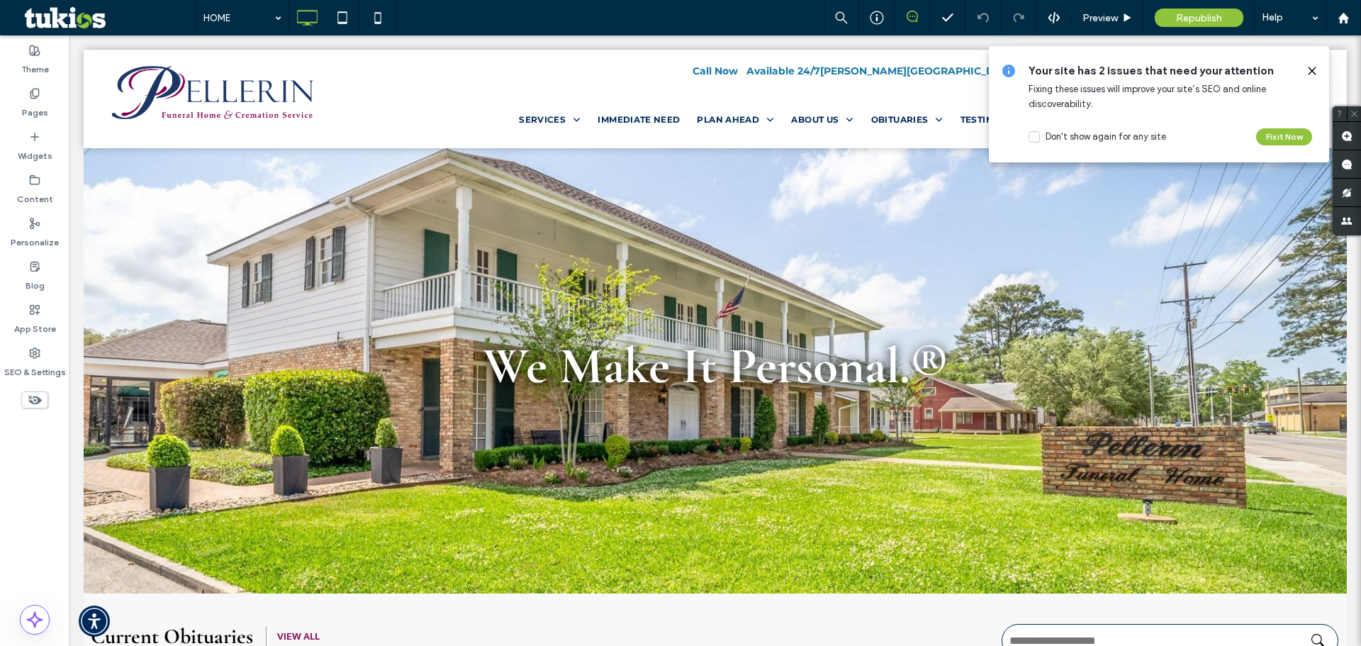
click at [1314, 66] on icon at bounding box center [1312, 70] width 11 height 11
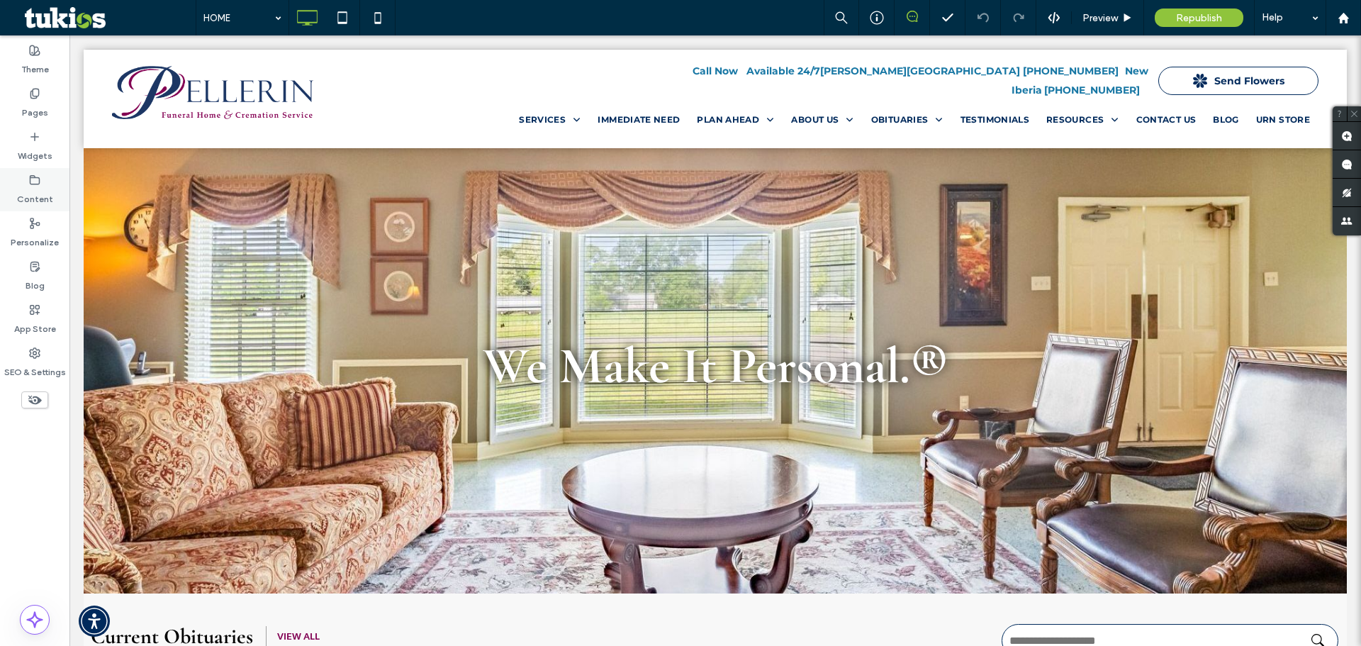
click at [28, 189] on label "Content" at bounding box center [35, 196] width 36 height 20
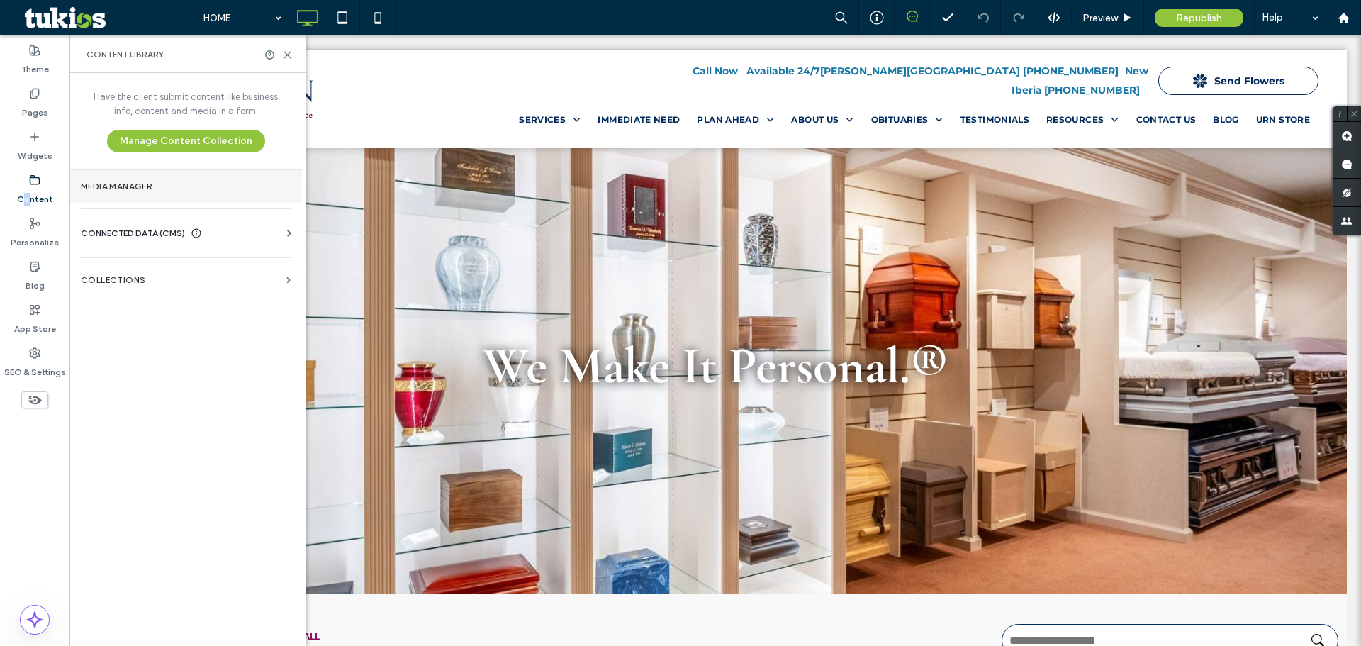
click at [166, 186] on label "Media Manager" at bounding box center [186, 187] width 210 height 10
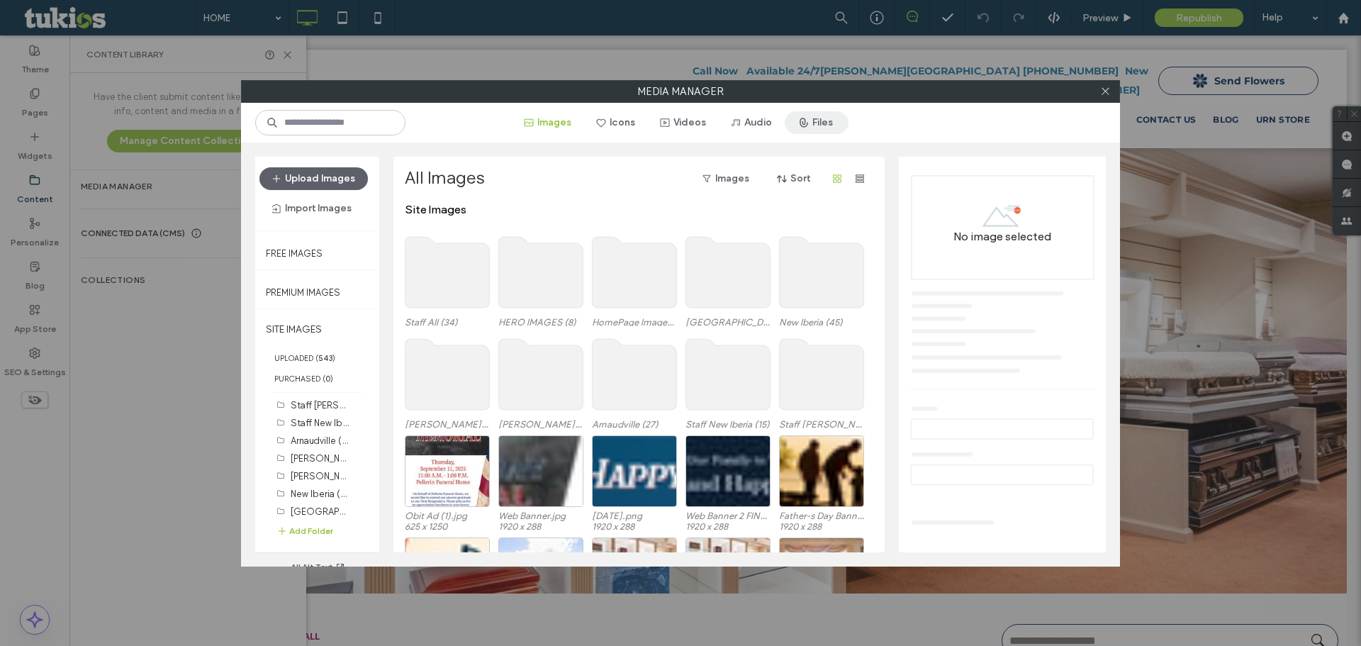
click at [832, 117] on button "Files" at bounding box center [817, 122] width 64 height 23
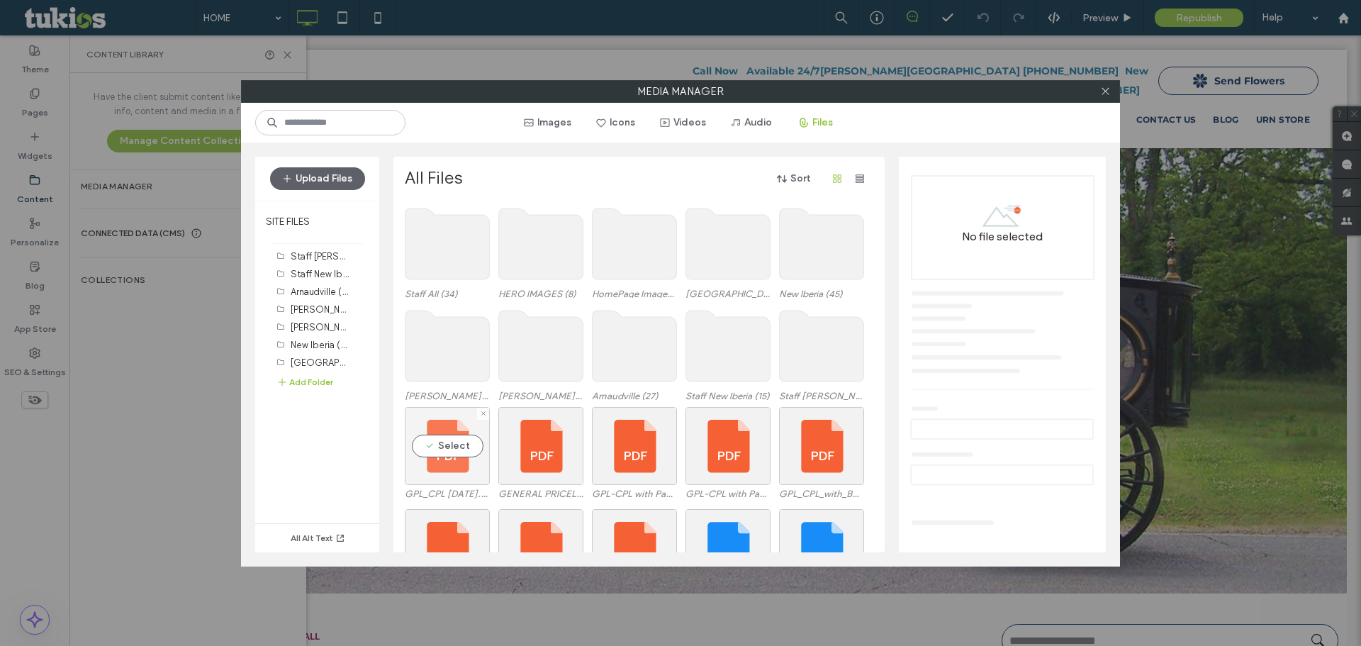
click at [465, 469] on div "Select" at bounding box center [447, 446] width 85 height 78
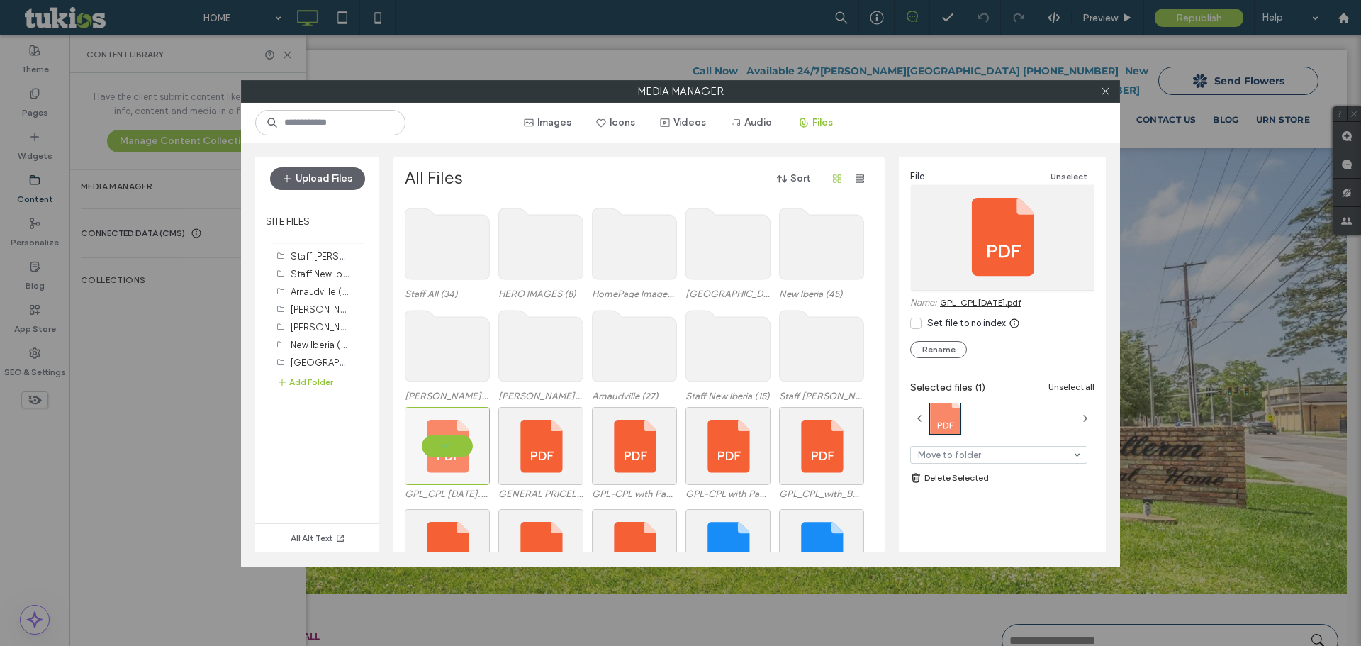
click at [991, 303] on link "GPL_CPL [DATE].pdf" at bounding box center [981, 302] width 82 height 11
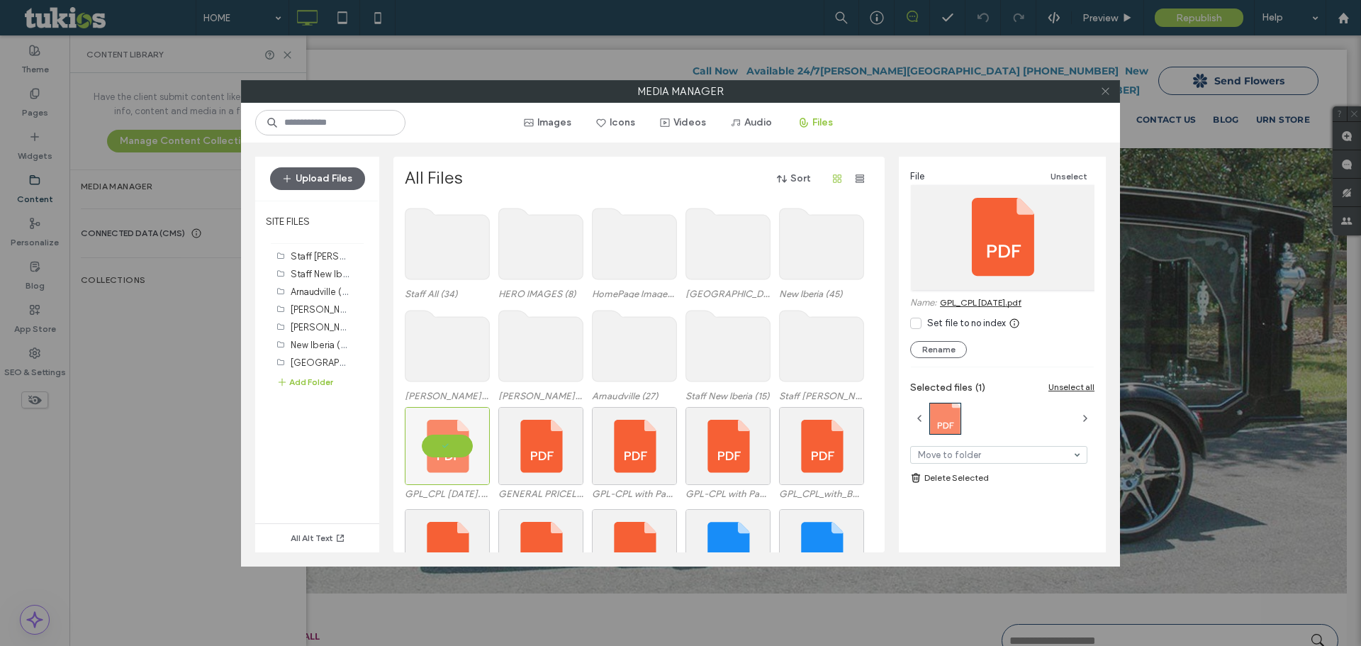
click at [1110, 96] on span at bounding box center [1105, 91] width 11 height 21
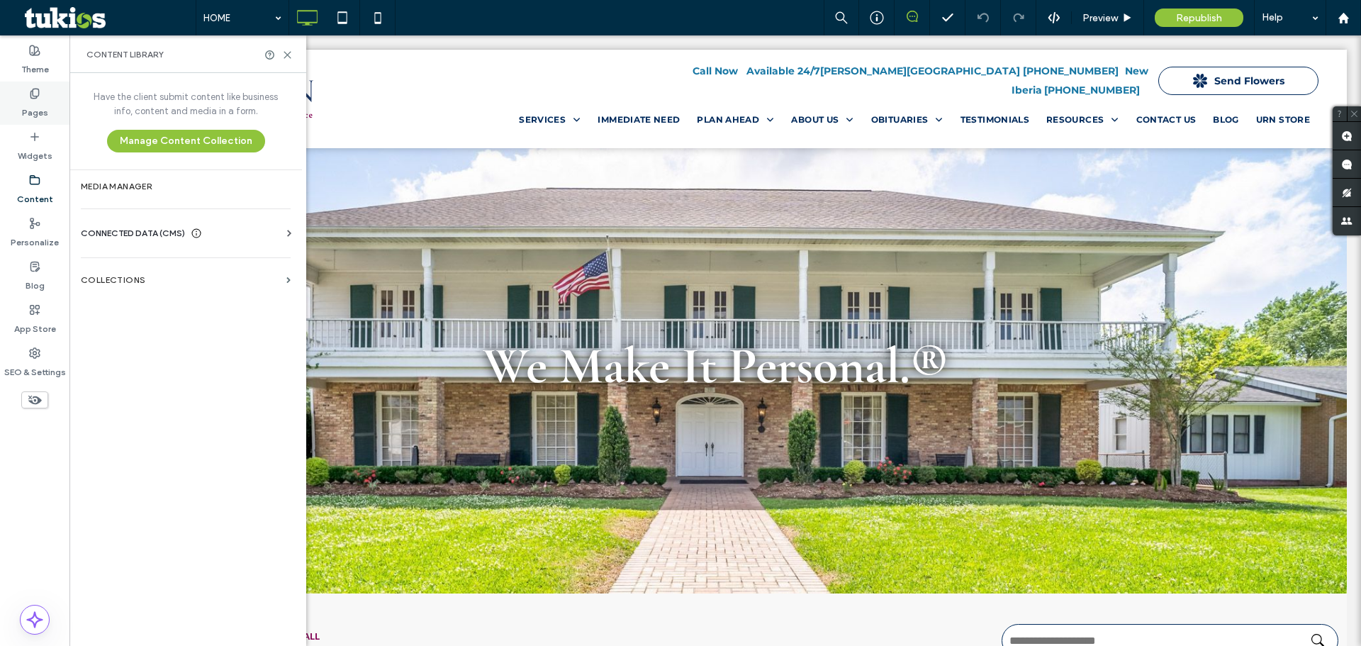
click at [29, 105] on label "Pages" at bounding box center [35, 109] width 26 height 20
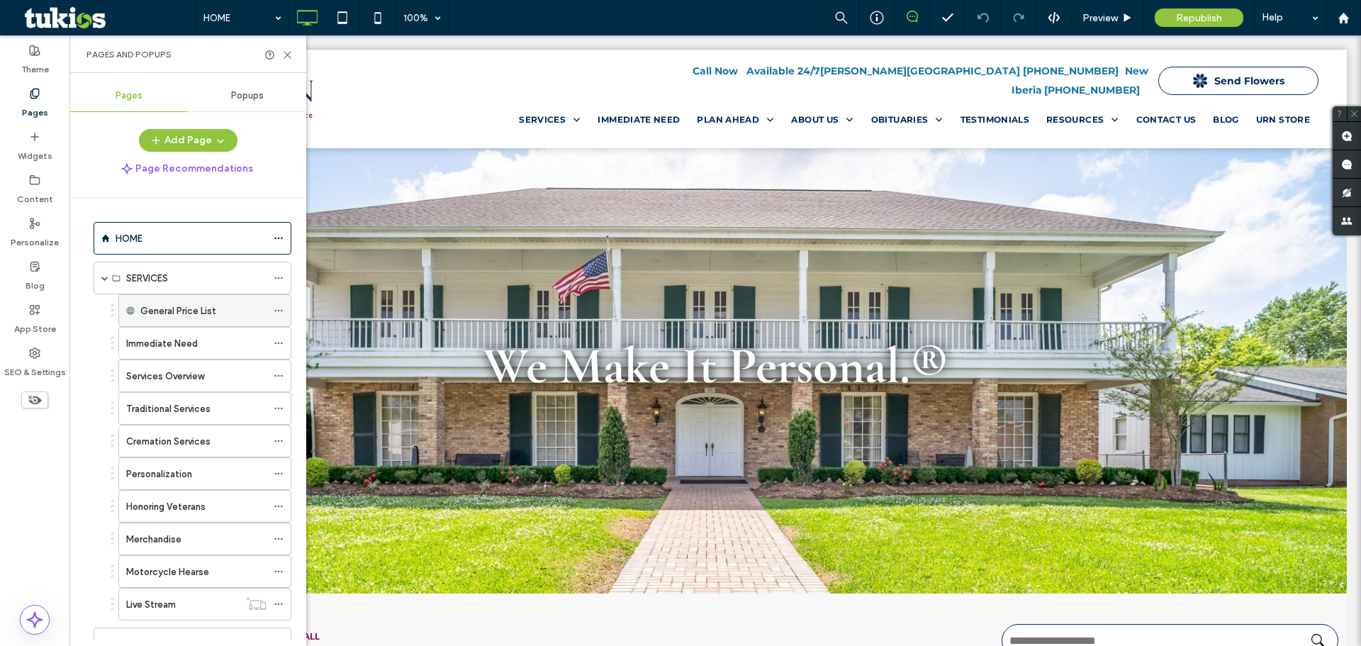
click at [167, 303] on label "General Price List" at bounding box center [178, 311] width 76 height 25
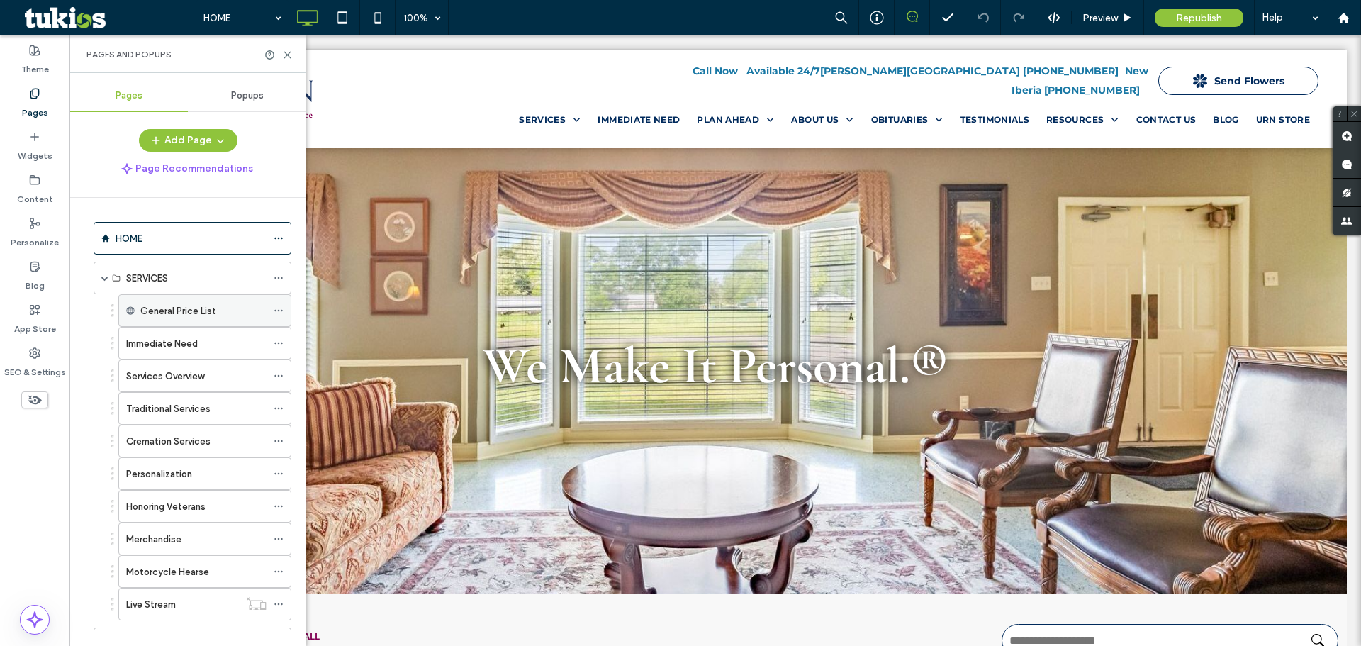
click at [277, 307] on icon at bounding box center [279, 311] width 10 height 10
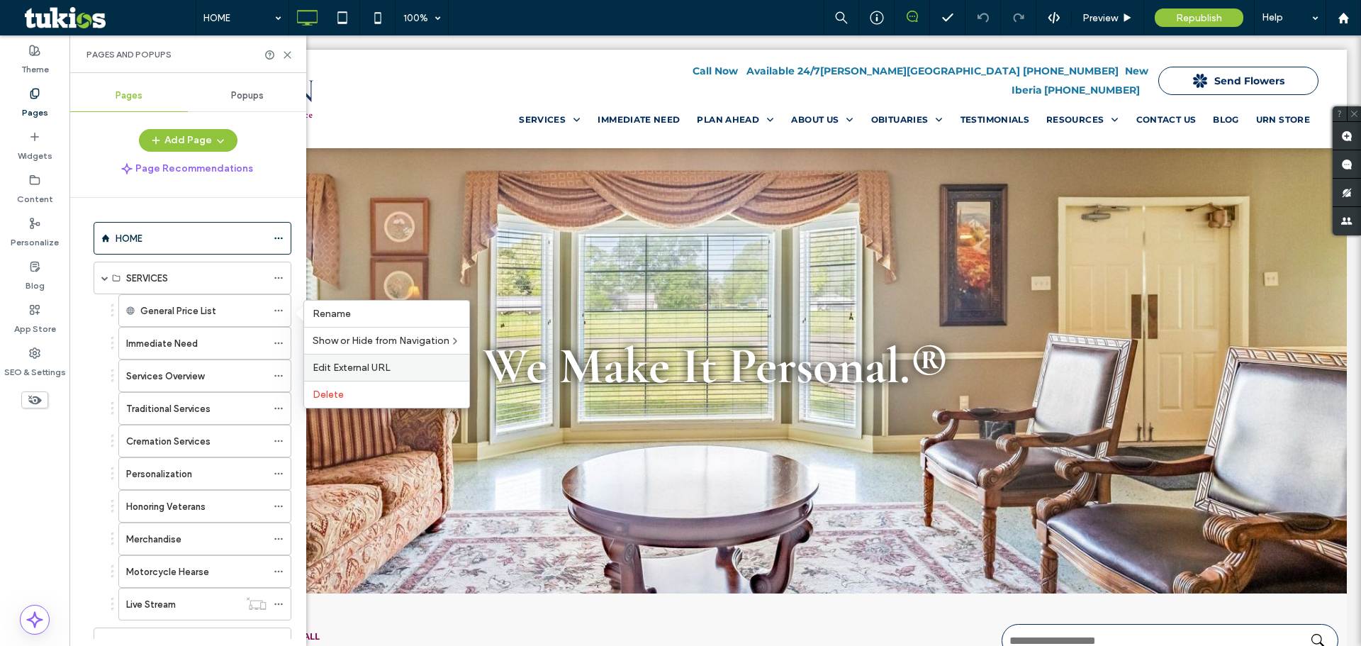
click at [374, 360] on div "Edit External URL" at bounding box center [386, 367] width 165 height 27
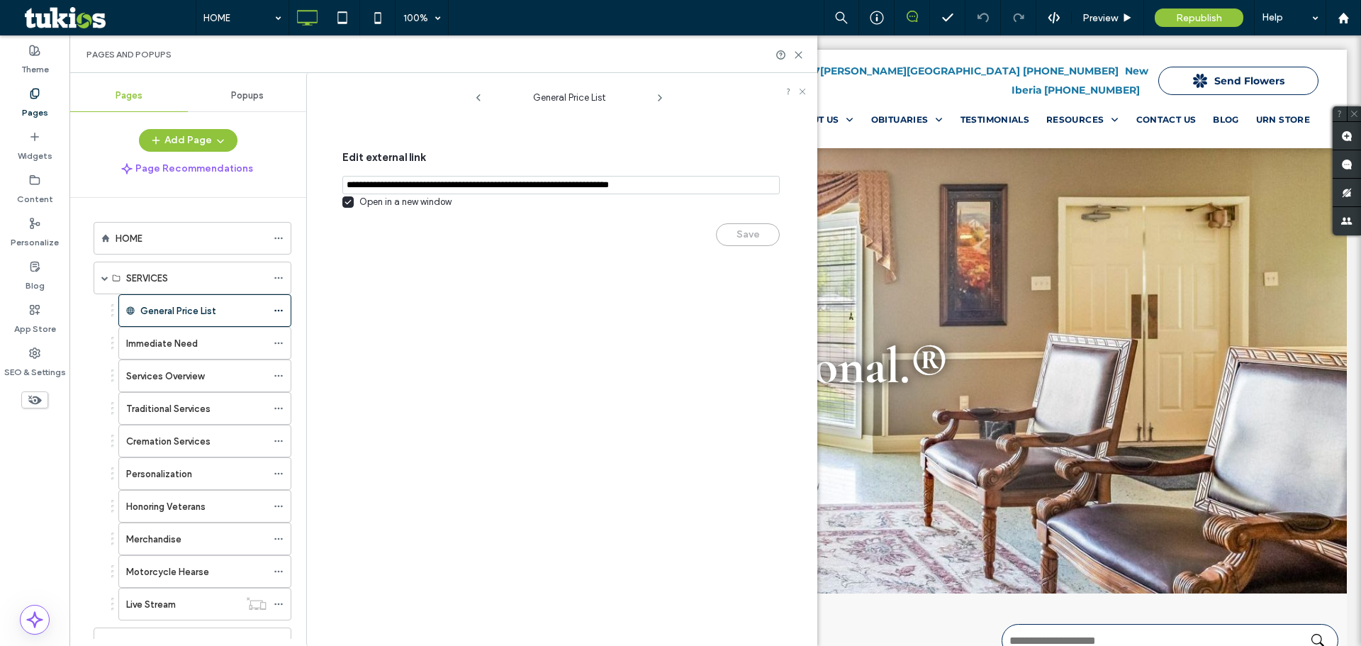
click at [471, 187] on input "notEmpty,url" at bounding box center [561, 185] width 438 height 18
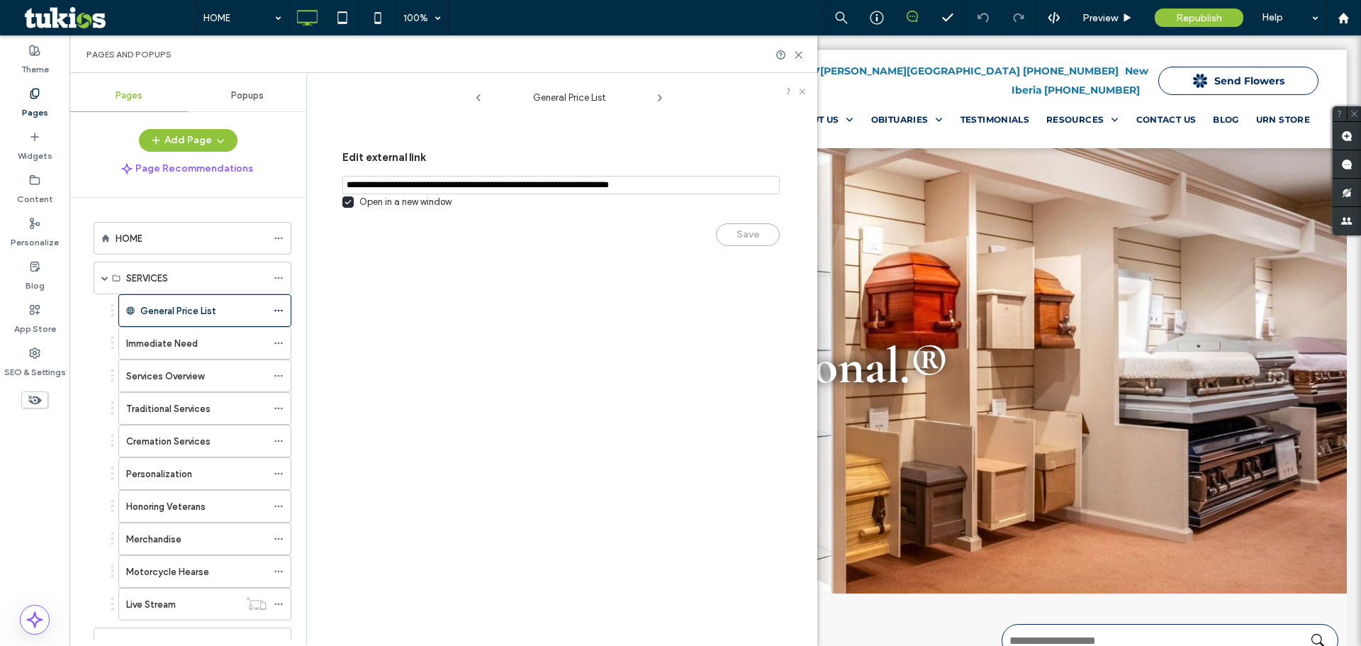
click at [471, 187] on input "notEmpty,url" at bounding box center [561, 185] width 438 height 18
drag, startPoint x: 377, startPoint y: 184, endPoint x: 354, endPoint y: 184, distance: 23.4
click at [354, 184] on input "notEmpty,url" at bounding box center [561, 185] width 438 height 18
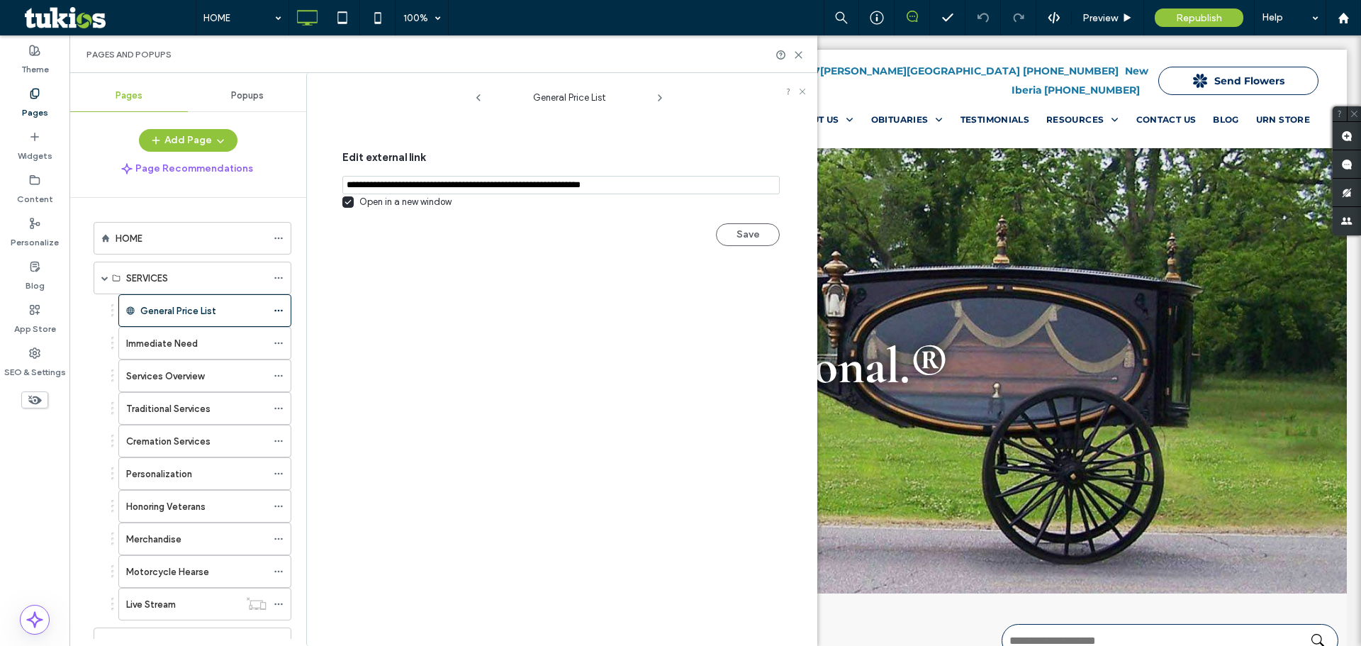
type input "**********"
click at [582, 359] on div "General Price List Edit external link Open in a new window Save" at bounding box center [569, 363] width 496 height 566
click at [745, 246] on button "Save" at bounding box center [748, 234] width 64 height 23
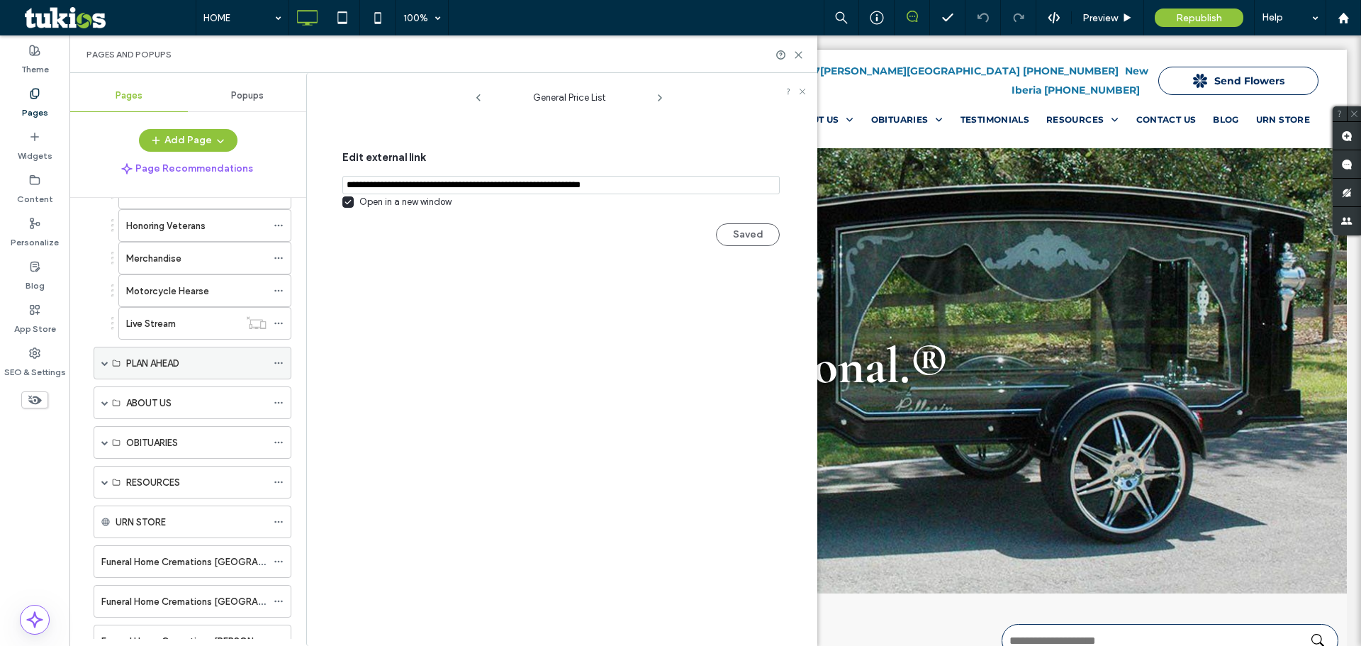
scroll to position [355, 0]
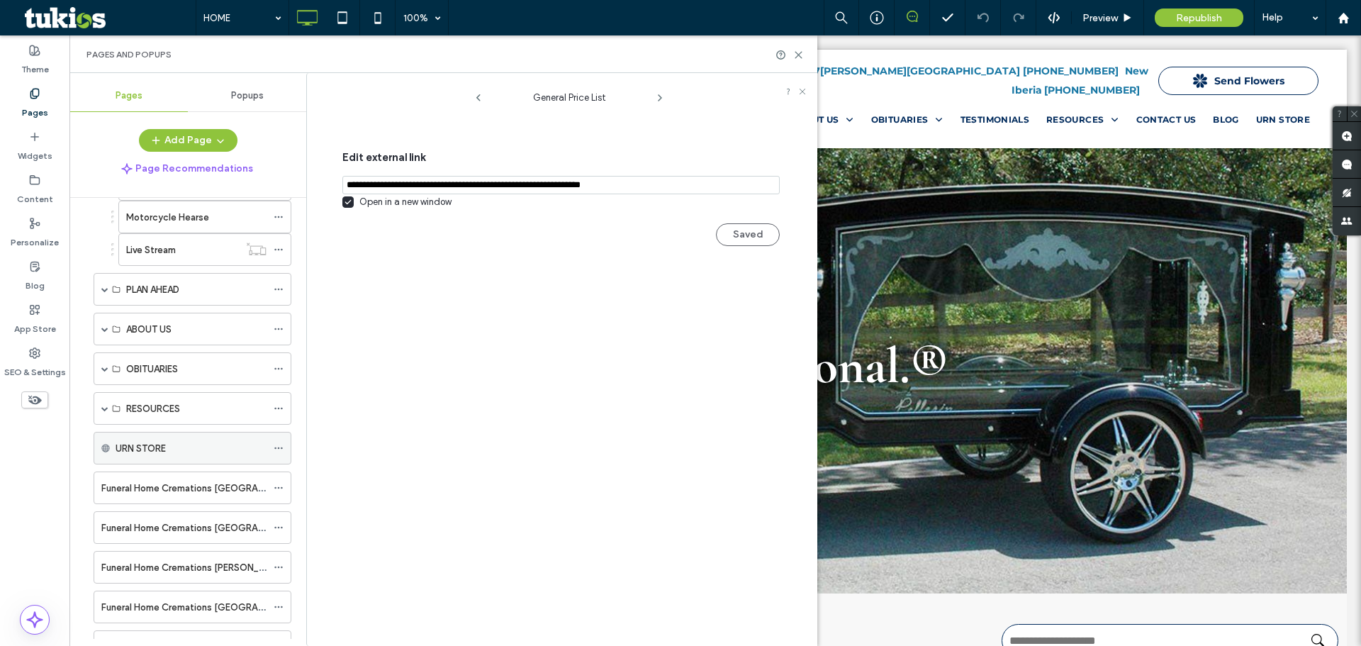
click at [166, 448] on label "URN STORE" at bounding box center [141, 448] width 50 height 25
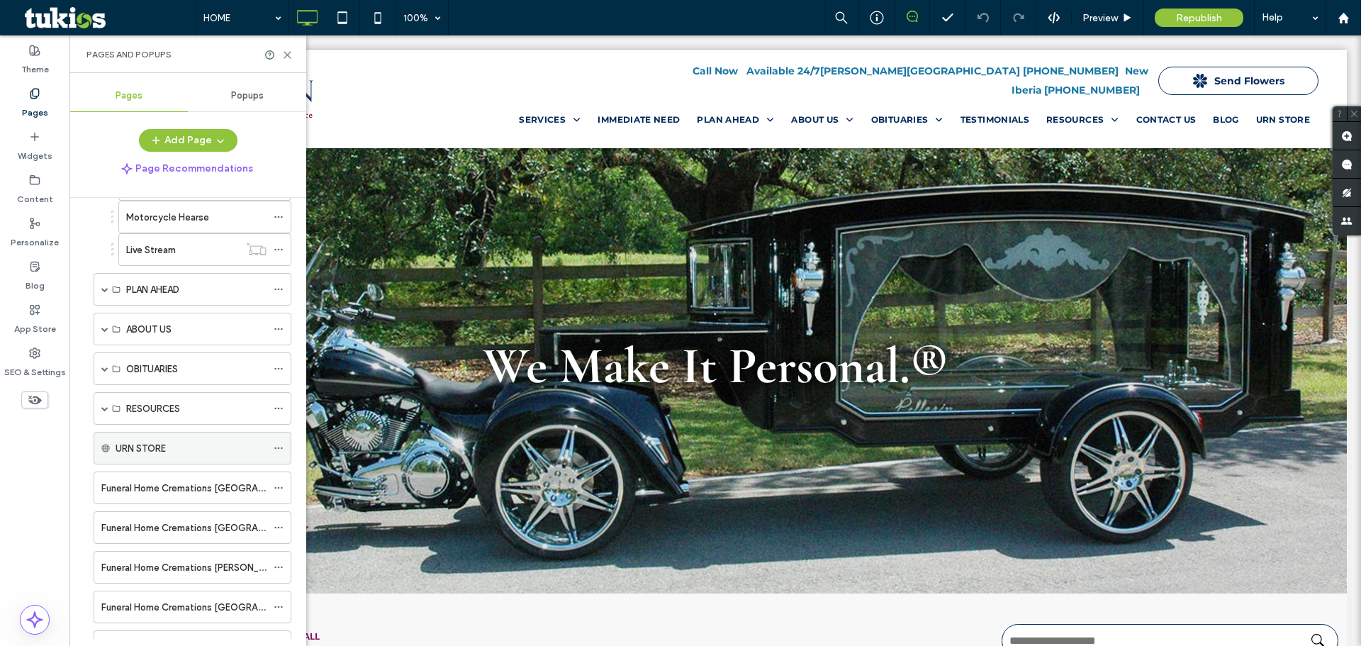
click at [277, 449] on icon at bounding box center [279, 448] width 10 height 10
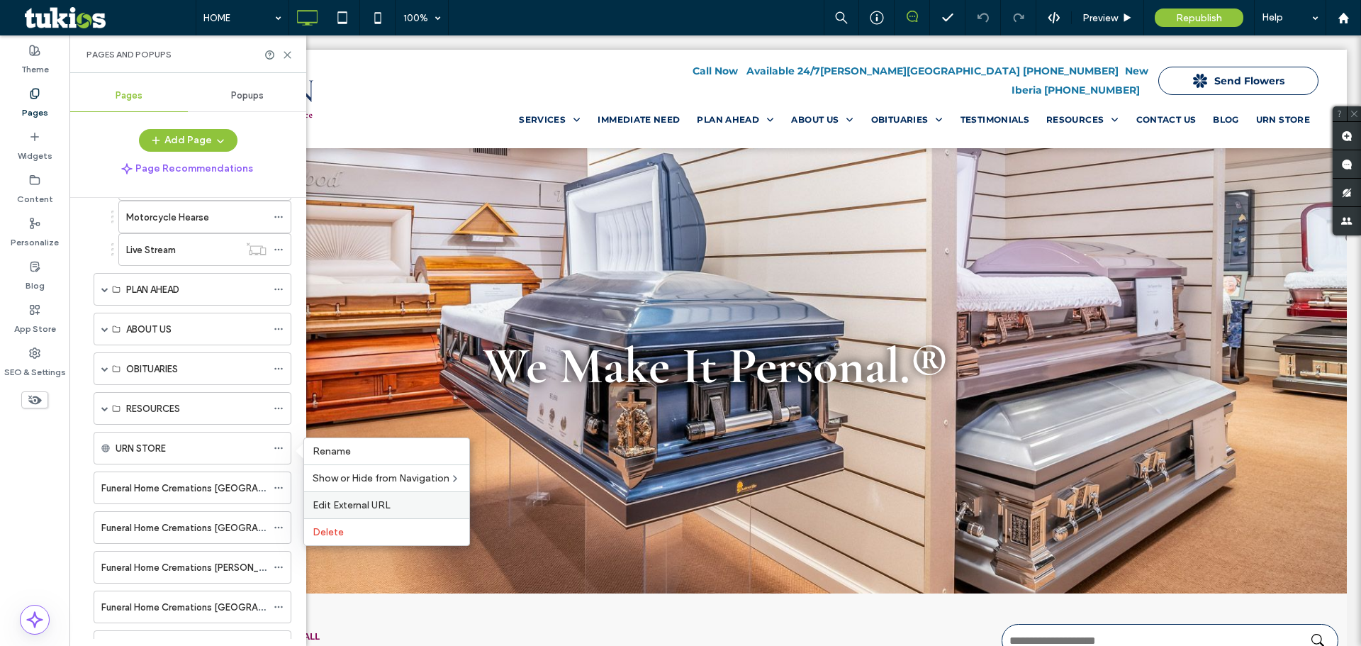
click at [362, 506] on span "Edit External URL" at bounding box center [352, 505] width 78 height 12
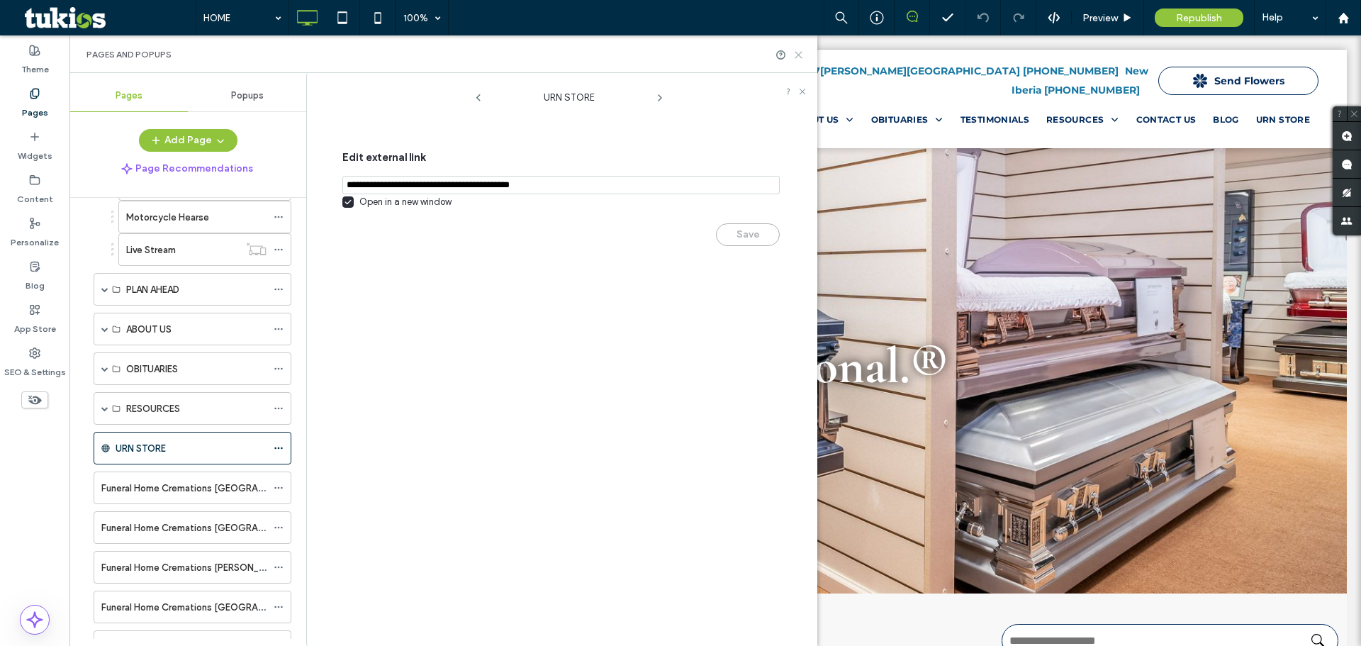
click at [797, 54] on icon at bounding box center [798, 55] width 11 height 11
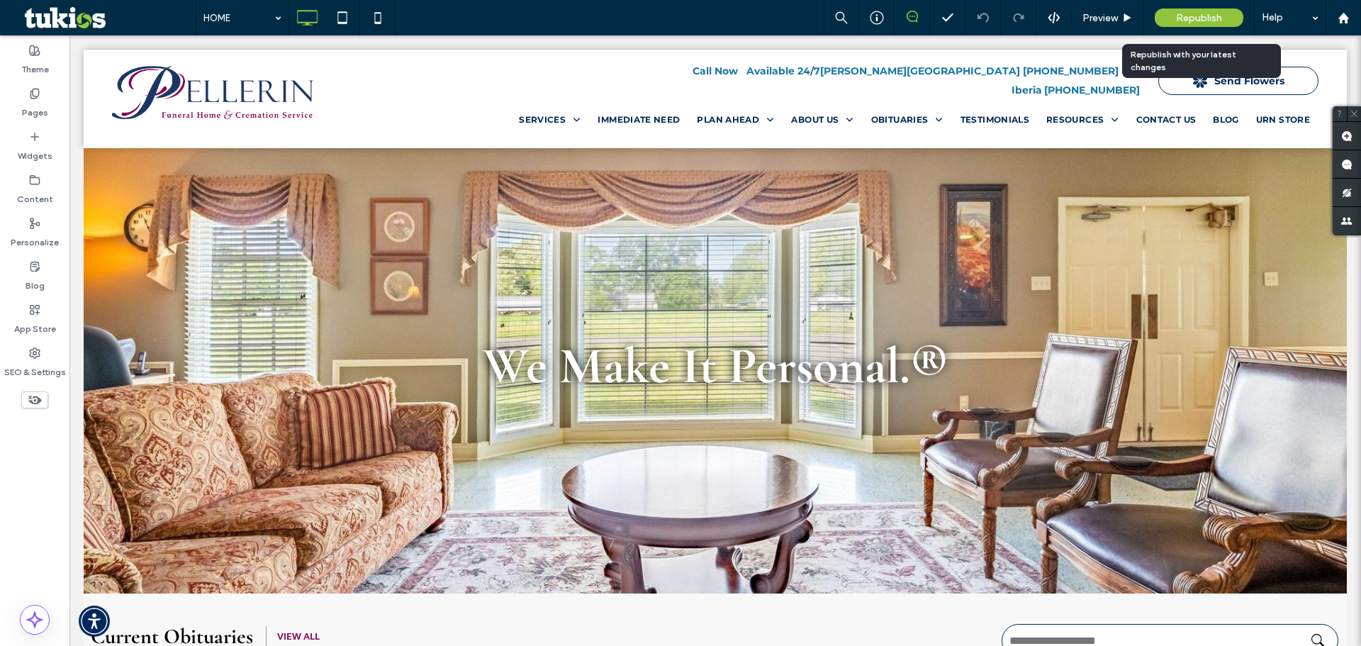
click at [1213, 14] on span "Republish" at bounding box center [1199, 18] width 46 height 12
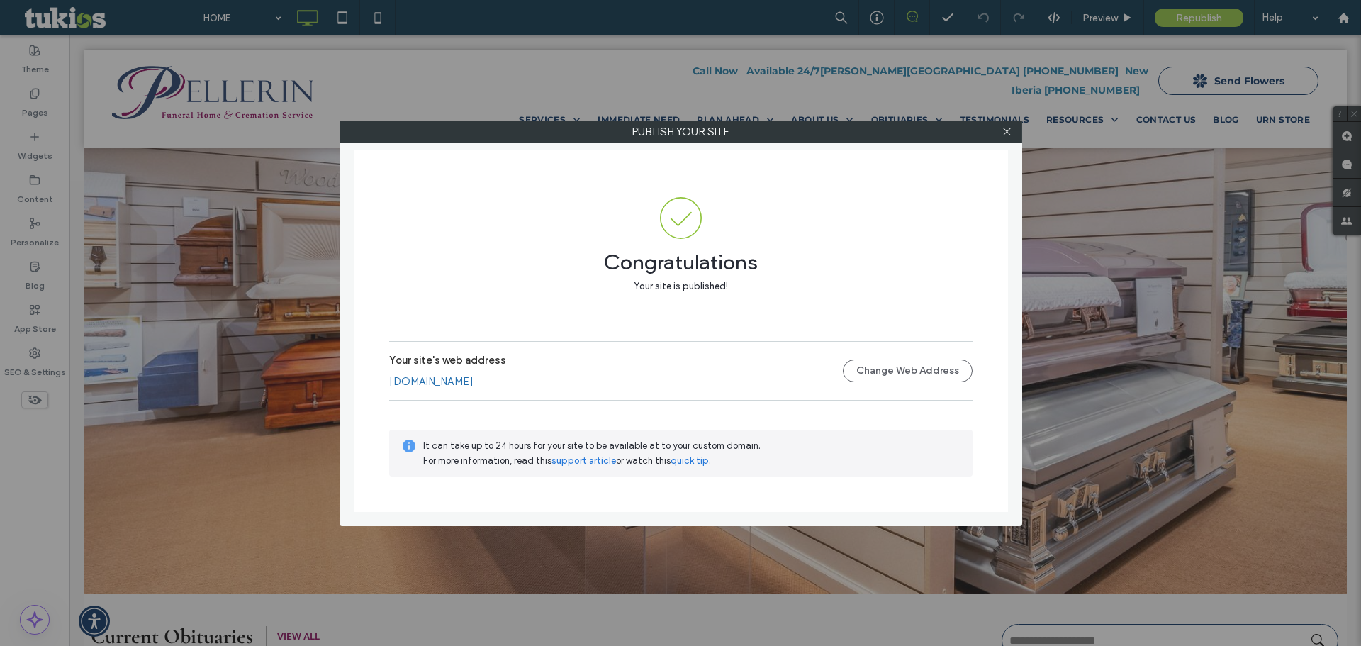
click at [1010, 130] on icon at bounding box center [1007, 131] width 11 height 11
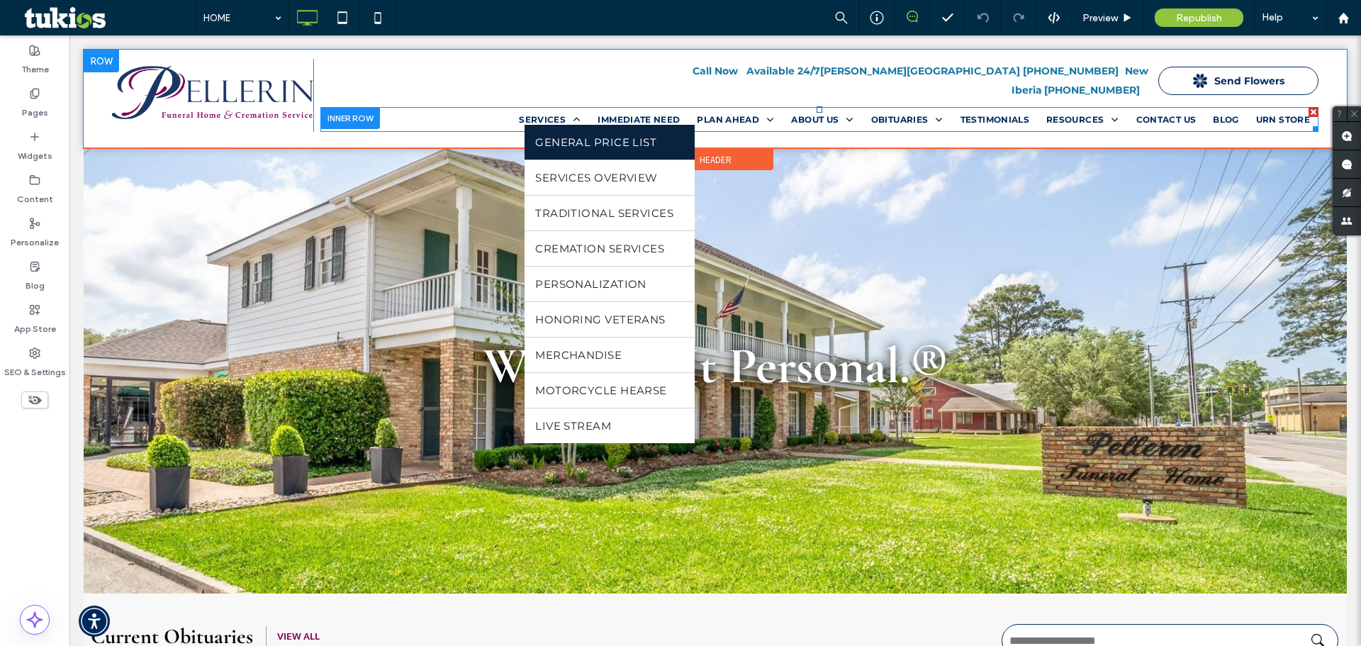
click at [555, 135] on span "General Price List" at bounding box center [595, 141] width 121 height 13
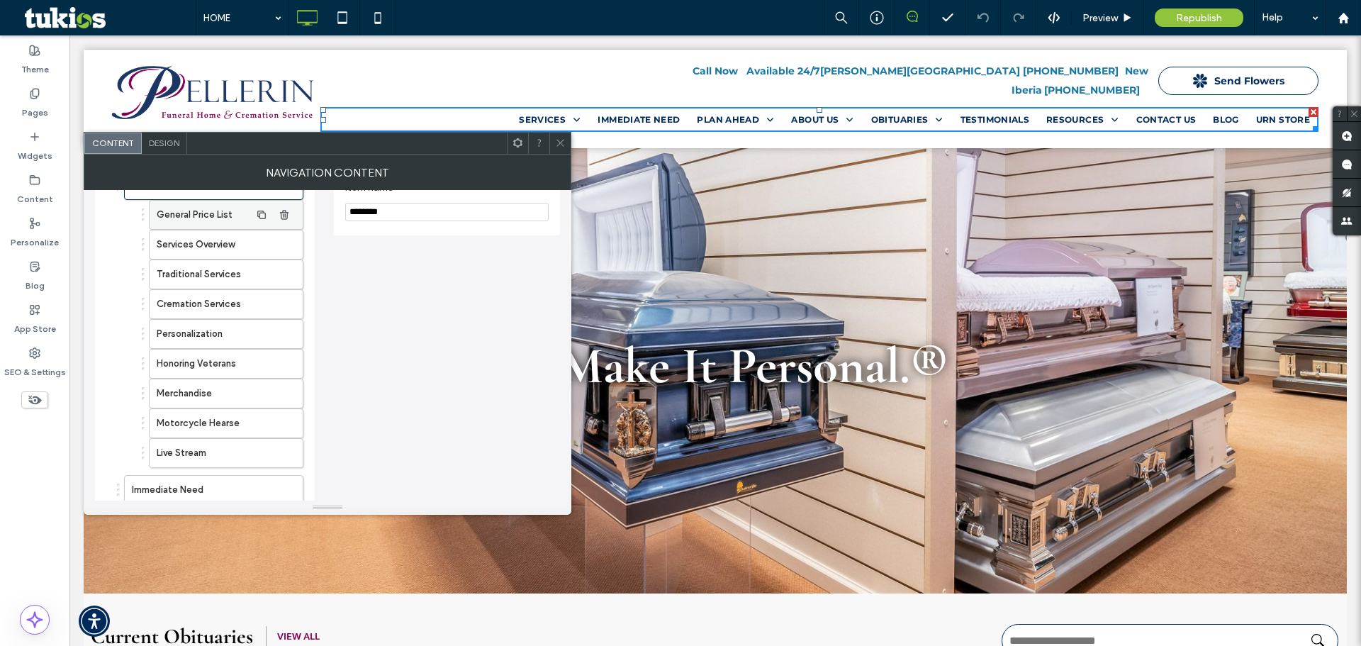
scroll to position [71, 0]
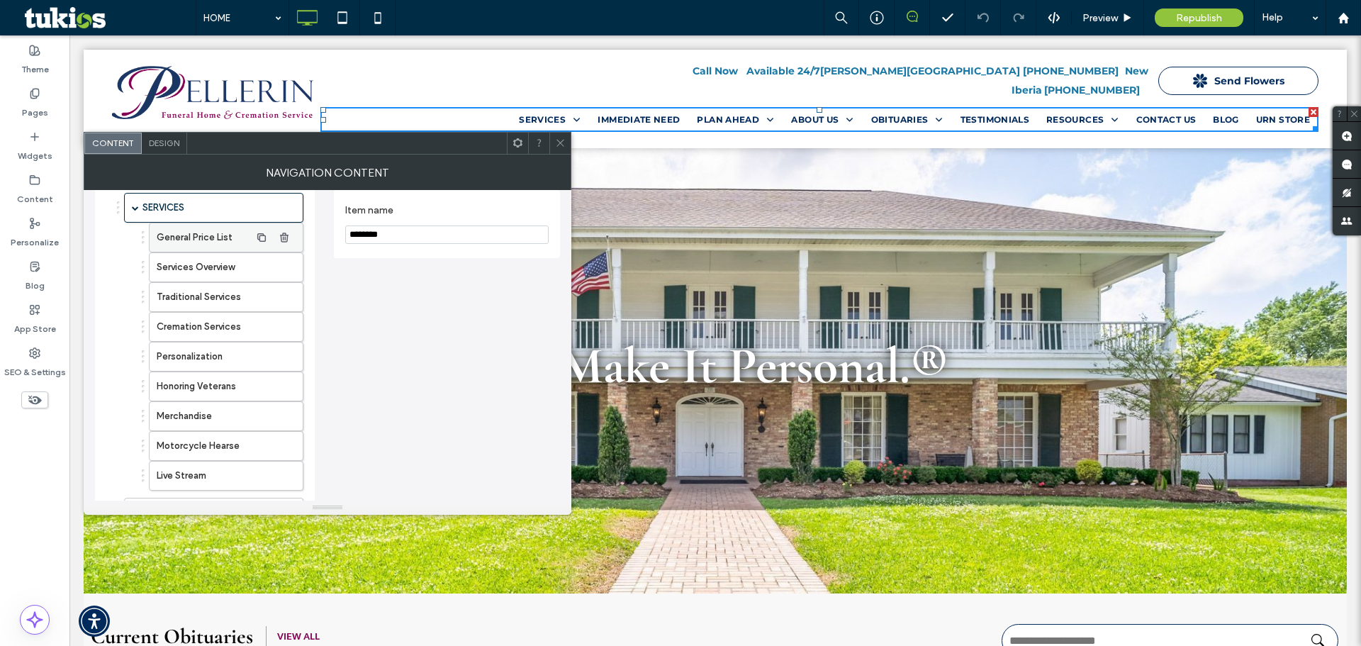
click at [207, 236] on label "General Price List" at bounding box center [204, 237] width 94 height 28
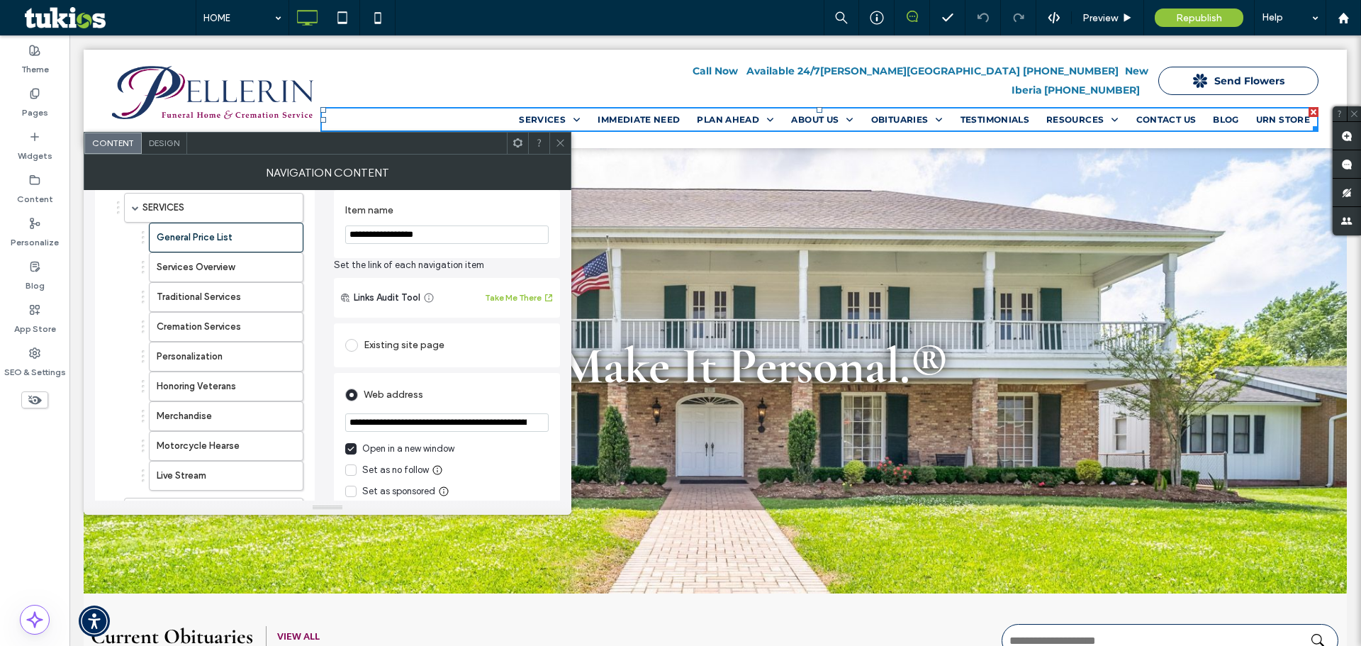
click at [447, 432] on input "**********" at bounding box center [447, 422] width 204 height 18
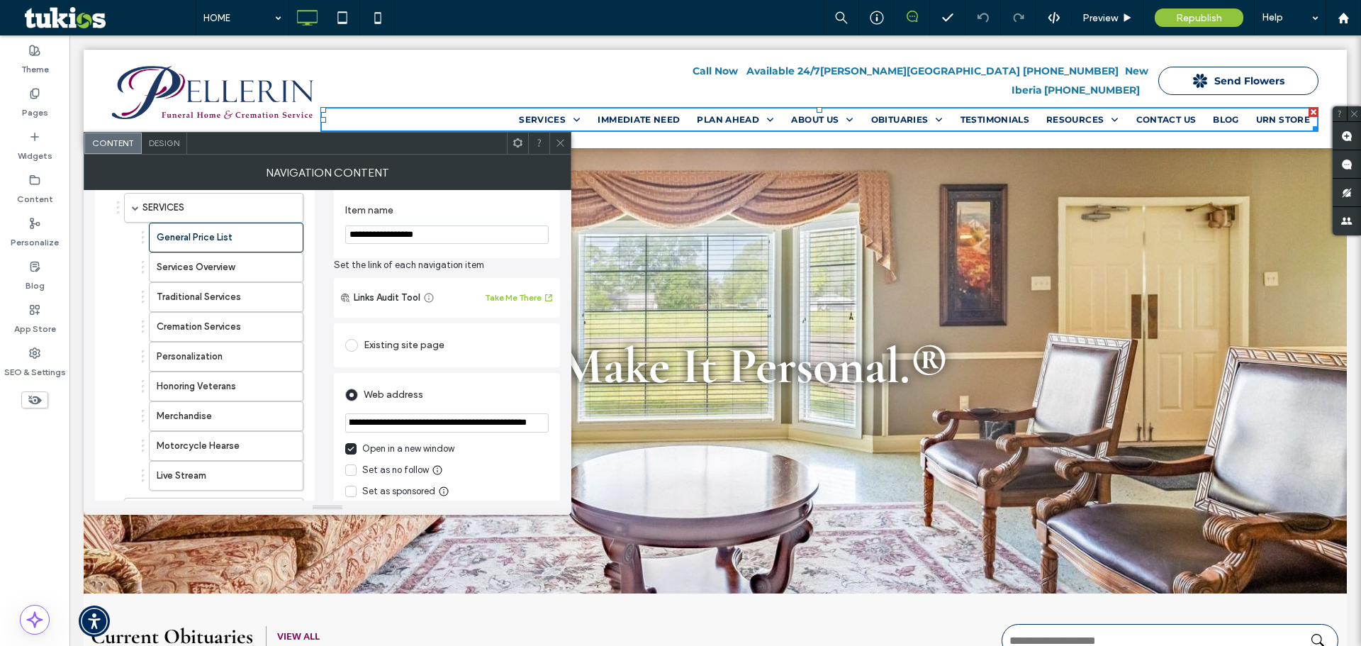
scroll to position [0, 243]
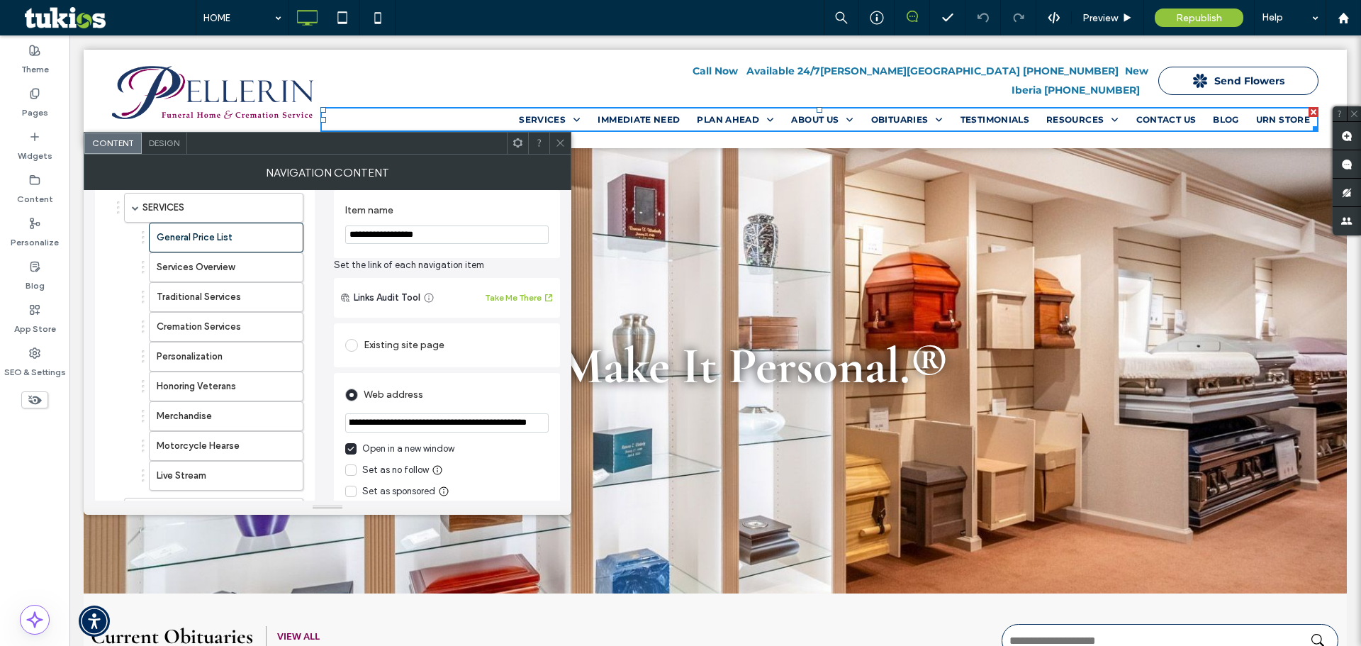
click at [464, 423] on input "**********" at bounding box center [447, 422] width 204 height 19
paste input "url"
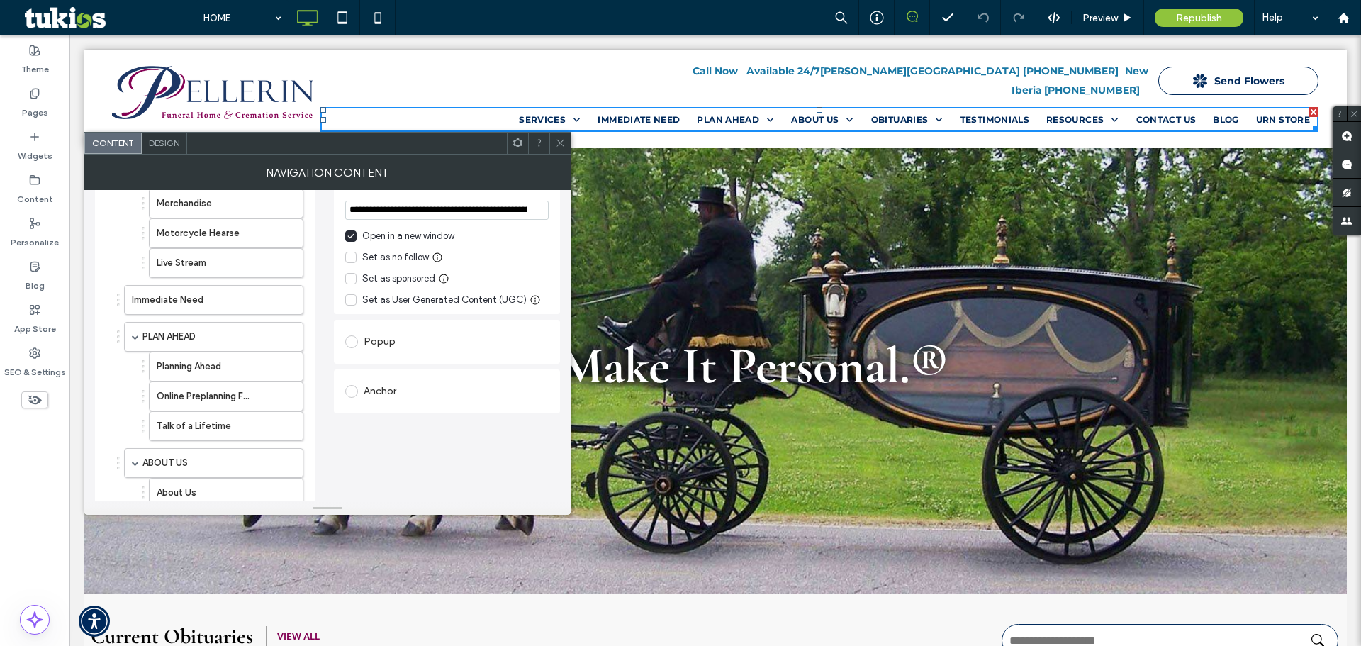
scroll to position [201, 0]
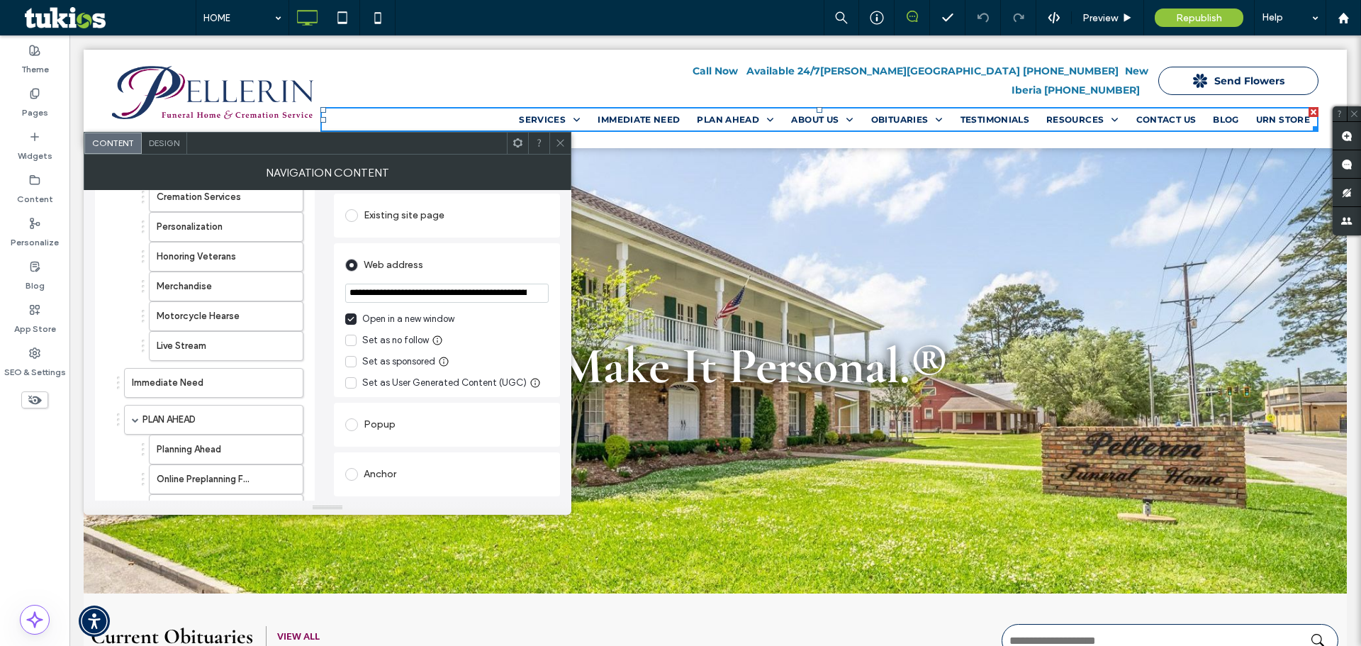
type input "**********"
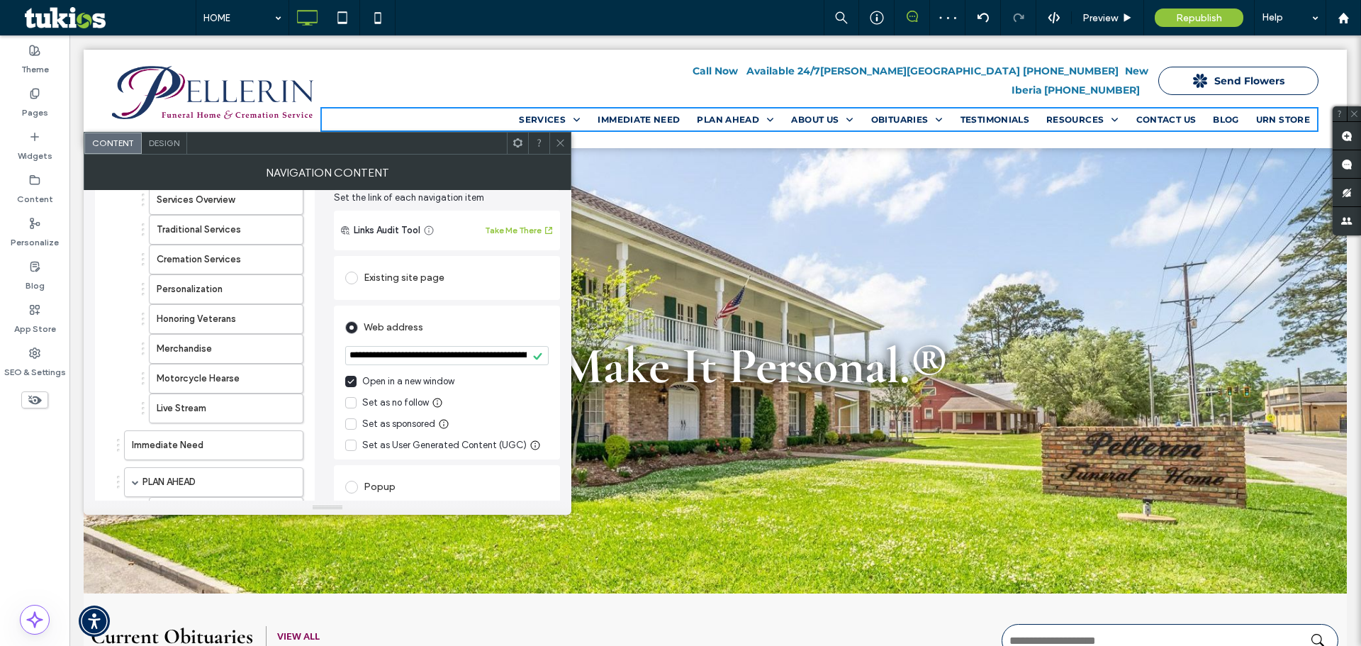
scroll to position [0, 0]
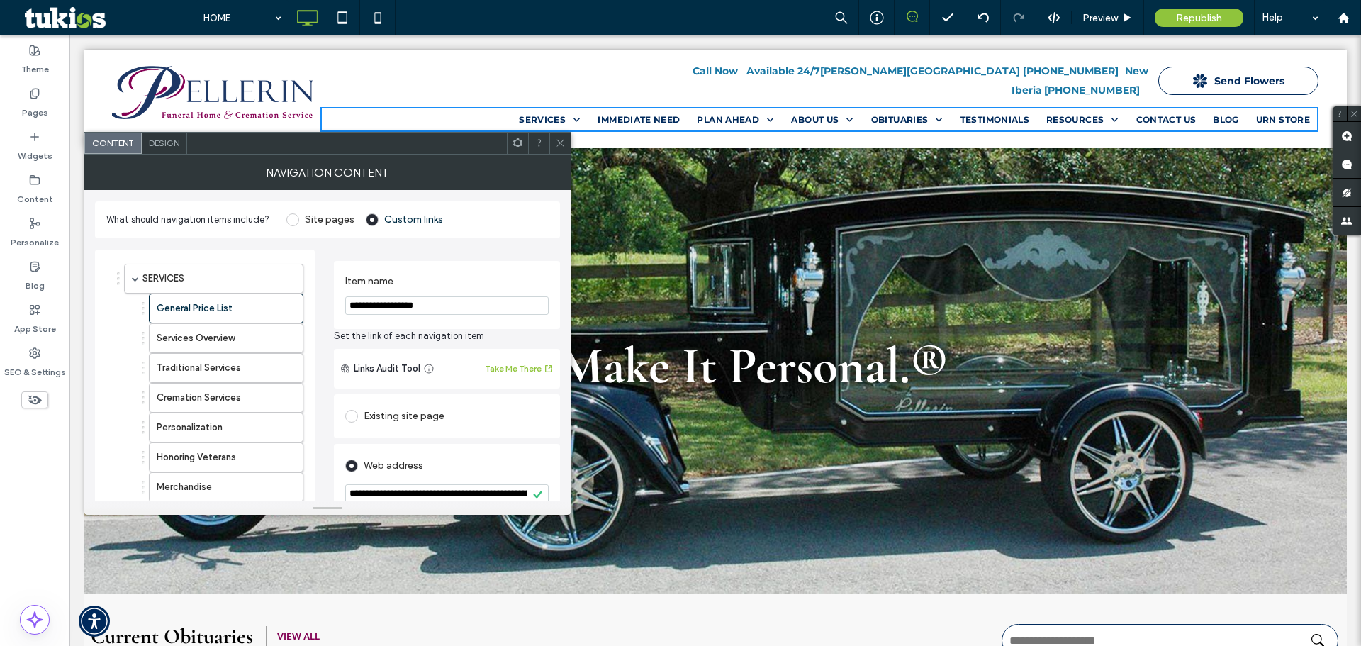
click at [557, 145] on icon at bounding box center [560, 143] width 11 height 11
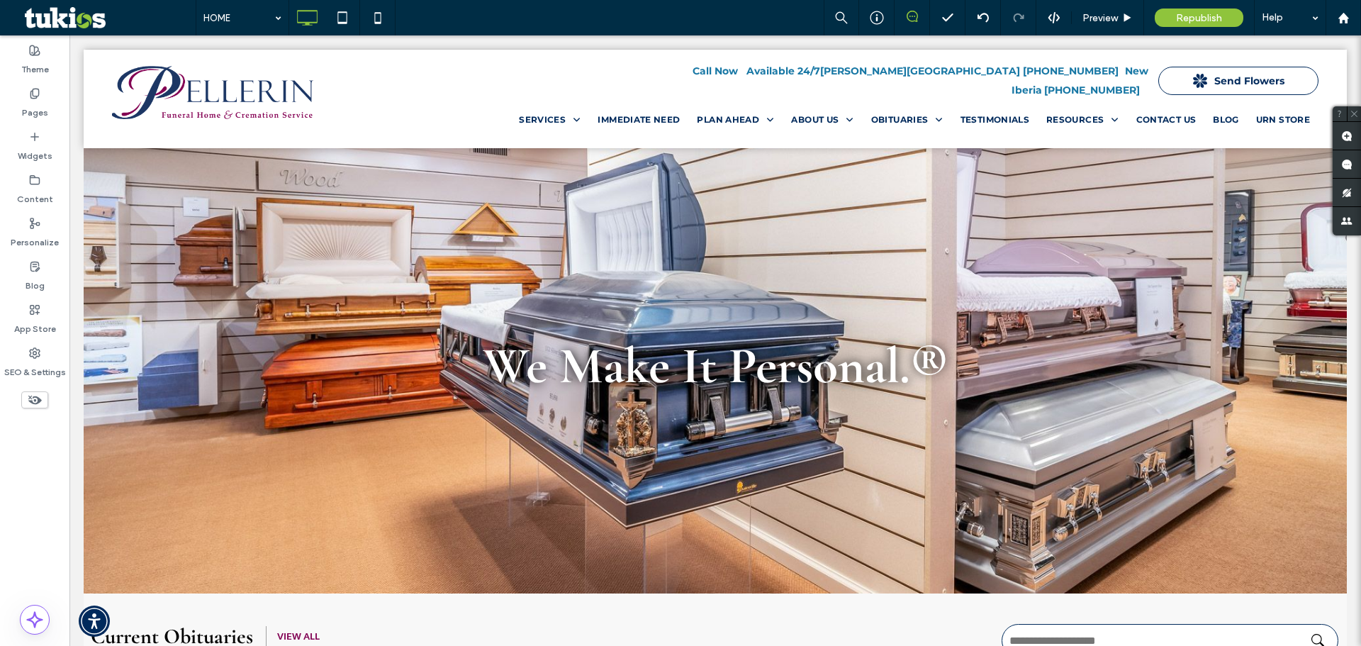
click at [1189, 9] on div "Republish" at bounding box center [1199, 18] width 89 height 18
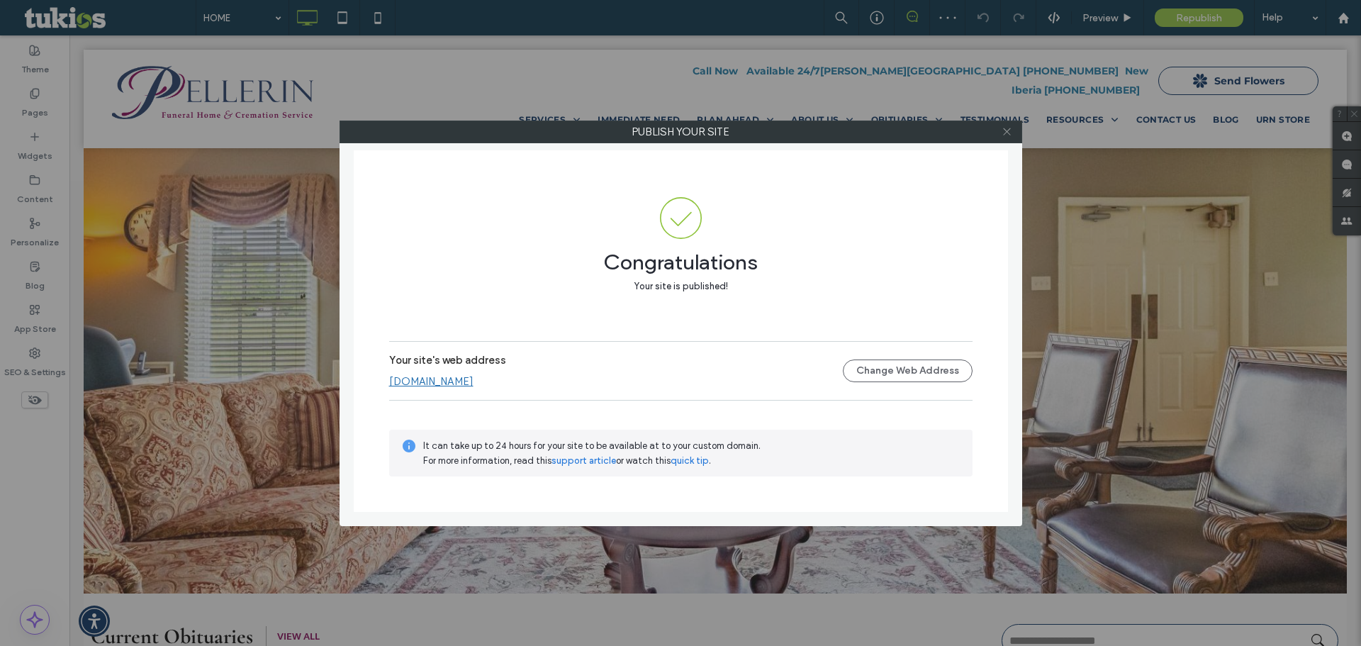
click at [1008, 131] on use at bounding box center [1006, 131] width 7 height 7
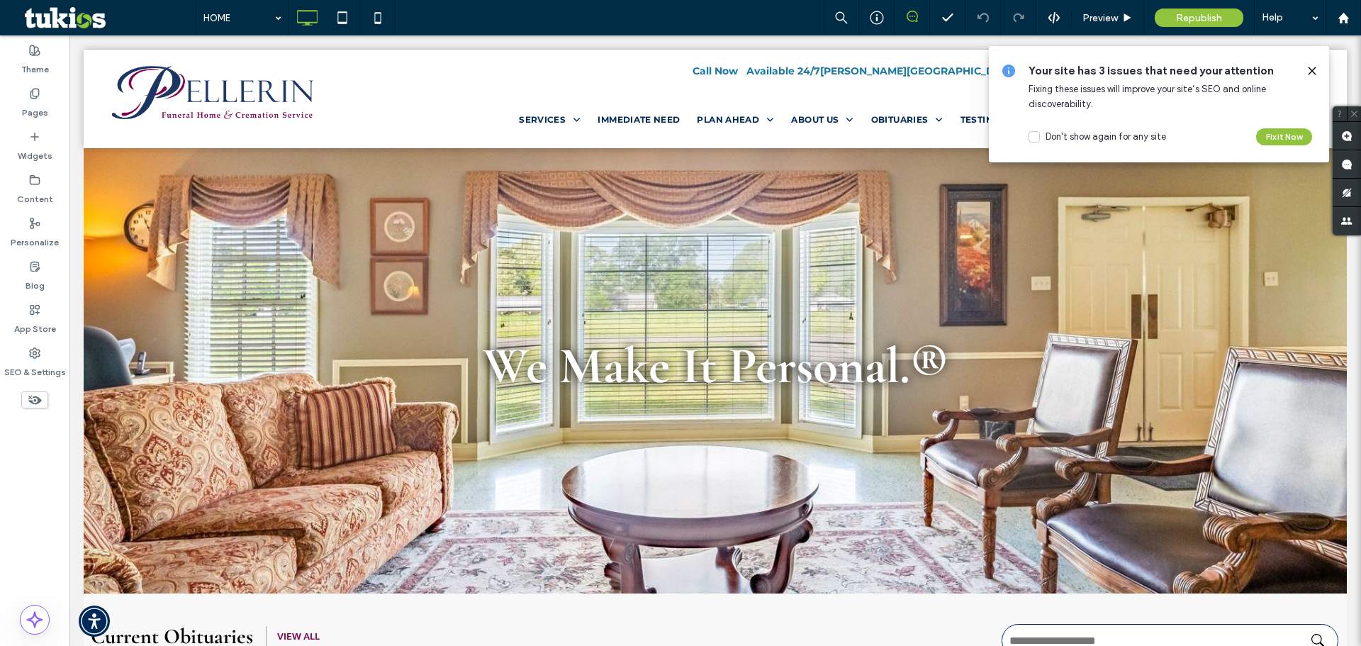
click at [1313, 67] on icon at bounding box center [1312, 70] width 11 height 11
